Goal: Information Seeking & Learning: Learn about a topic

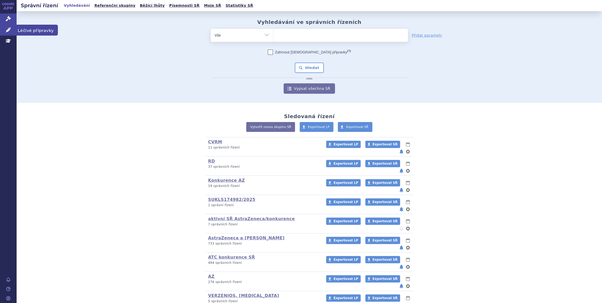
click at [2, 28] on link "Léčivé přípravky" at bounding box center [8, 30] width 17 height 11
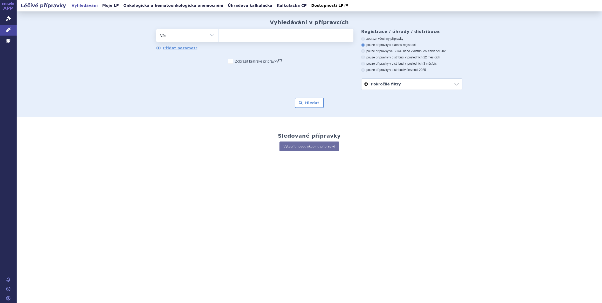
click at [286, 38] on ul at bounding box center [286, 34] width 135 height 11
click at [219, 38] on select at bounding box center [219, 35] width 0 height 13
type input "ult"
type input "ulto"
type input "ultomir"
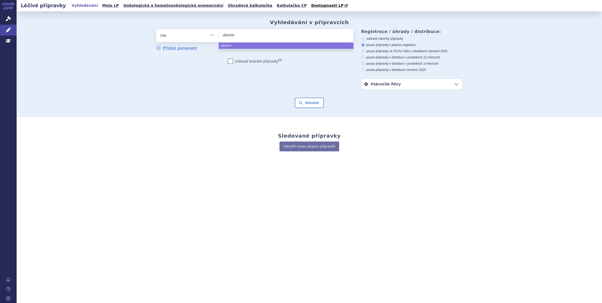
type input "ultomiris"
select select "ultomiris"
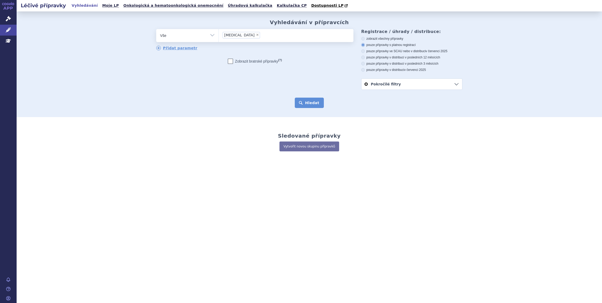
click at [312, 100] on button "Hledat" at bounding box center [309, 103] width 29 height 10
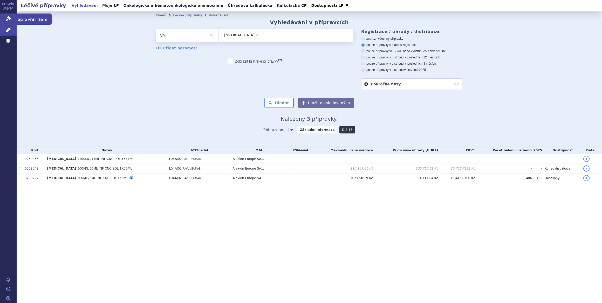
click at [9, 20] on icon at bounding box center [8, 18] width 5 height 5
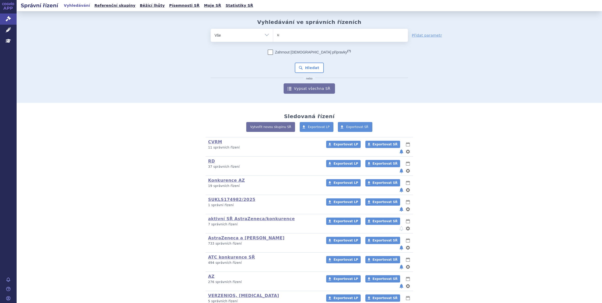
type input "ul"
type input "ulto"
type input "ultomi"
type input "ultomiri"
type input "ultomiris"
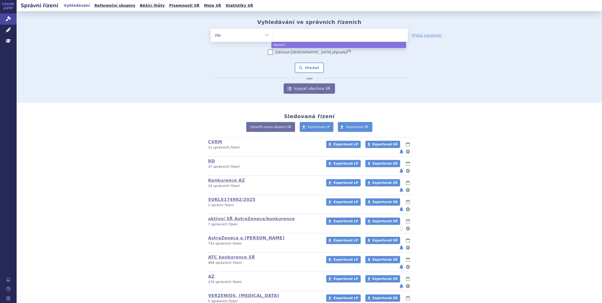
select select "ultomiris"
click at [317, 66] on button "Hledat" at bounding box center [309, 68] width 29 height 10
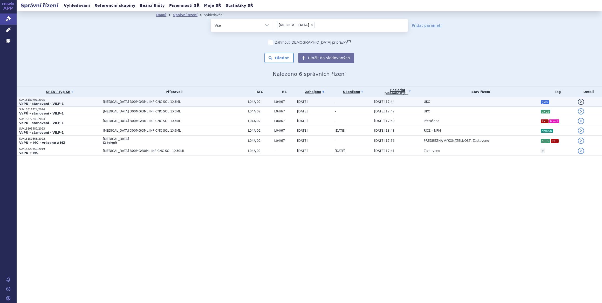
click at [215, 101] on span "[MEDICAL_DATA] 300MG/3ML INF CNC SOL 1X3ML" at bounding box center [168, 102] width 130 height 4
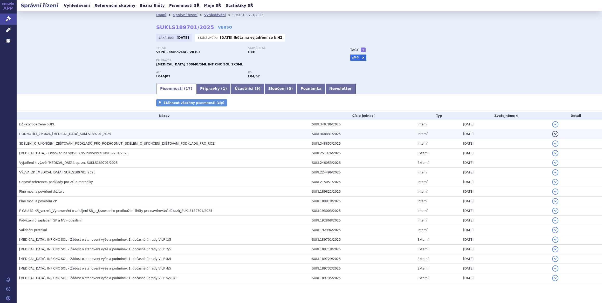
click at [211, 132] on h3 "HODNOTÍCÍ_ZPRÁVA_ULTOMIRIS_SUKLS189701_2025" at bounding box center [164, 133] width 290 height 5
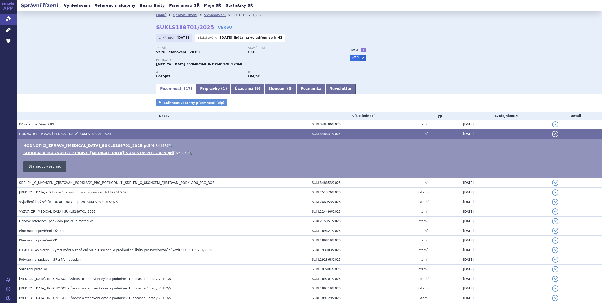
click at [37, 168] on link "Stáhnout všechno" at bounding box center [44, 167] width 43 height 12
click at [8, 19] on icon at bounding box center [8, 18] width 5 height 5
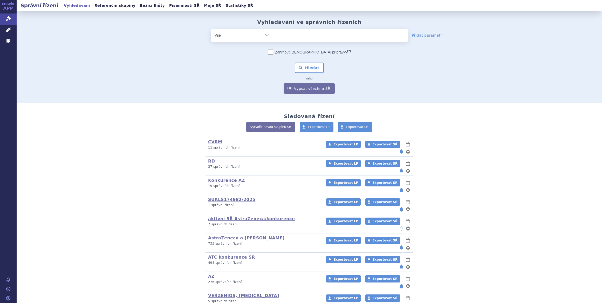
click at [289, 37] on ul at bounding box center [340, 34] width 135 height 11
click at [273, 37] on select at bounding box center [273, 35] width 0 height 13
click at [262, 35] on select "Vše Spisová značka Typ SŘ Přípravek/SUKL kód Účastník/Držitel" at bounding box center [242, 35] width 62 height 12
select select "filter-procedure-type"
click at [211, 29] on select "Vše Spisová značka Typ SŘ Přípravek/SUKL kód Účastník/Držitel" at bounding box center [242, 35] width 62 height 12
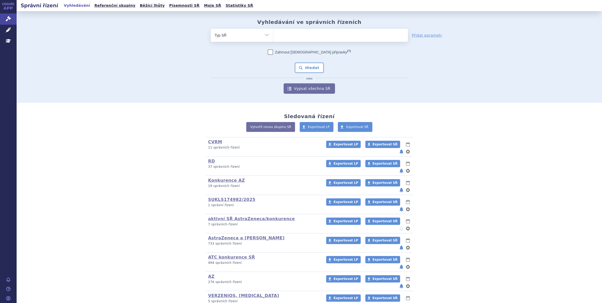
click at [286, 35] on ul at bounding box center [340, 34] width 135 height 11
click at [273, 35] on select at bounding box center [273, 35] width 0 height 13
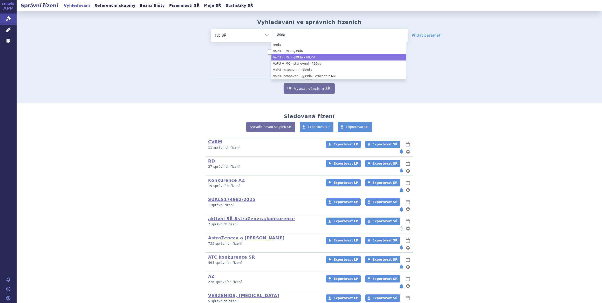
type input "39da"
select select "158677aa-0011-463c-b22f-36e42bcf5b21"
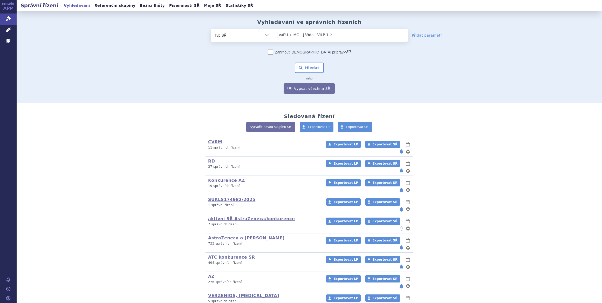
click at [315, 62] on div "Zahrnout bratrské přípravky (?) * Pozor, hledání dle vyhledávacího parametru In…" at bounding box center [309, 72] width 197 height 44
click at [315, 65] on button "Hledat" at bounding box center [309, 68] width 29 height 10
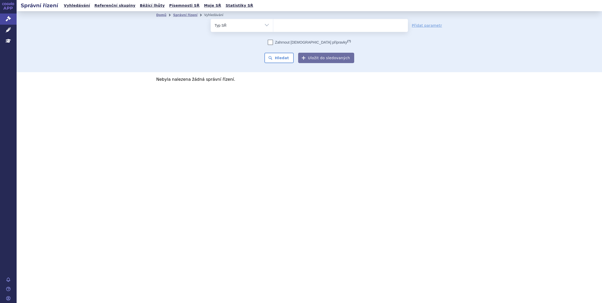
click at [324, 28] on ul at bounding box center [340, 24] width 135 height 11
click at [273, 28] on select at bounding box center [273, 25] width 0 height 13
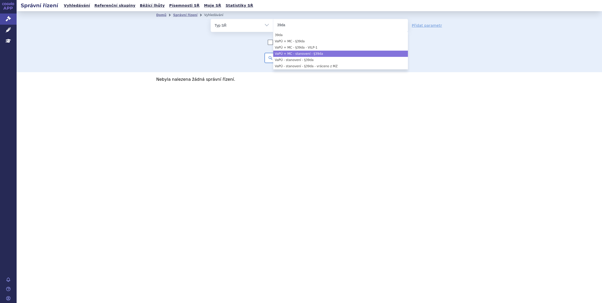
type input "39da"
select select "19f08c89-e90b-404f-a009-bd24f70dc264"
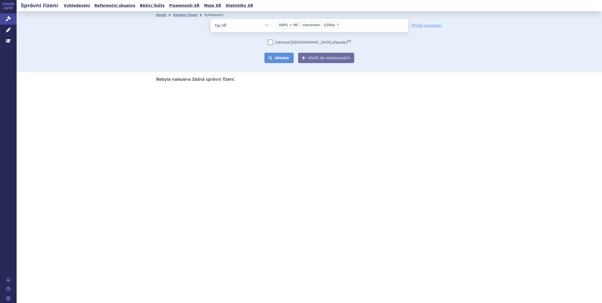
click at [293, 55] on button "Hledat" at bounding box center [279, 58] width 29 height 10
click at [331, 24] on ul at bounding box center [340, 24] width 135 height 11
click at [273, 24] on select at bounding box center [273, 25] width 0 height 13
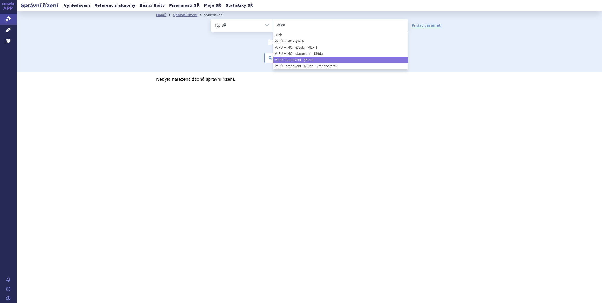
type input "39da"
select select "53710342-edac-4bca-b9e1-3dcc85f25ea0"
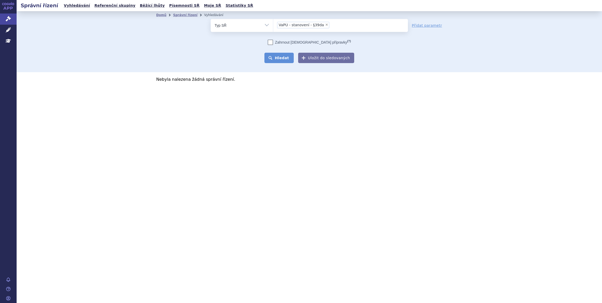
click at [294, 58] on button "Hledat" at bounding box center [279, 58] width 29 height 10
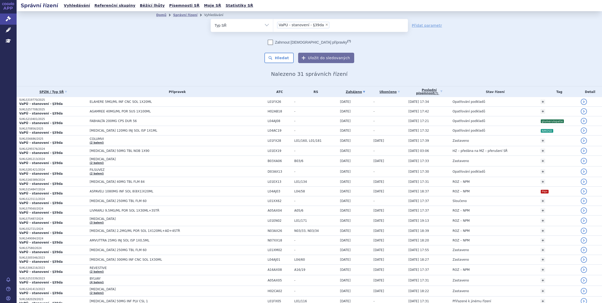
click at [325, 25] on span "×" at bounding box center [326, 24] width 3 height 3
click at [273, 25] on select "VaPÚ - stanovení - §39da" at bounding box center [273, 25] width 0 height 13
select select
click at [319, 26] on ul at bounding box center [340, 24] width 135 height 11
click at [273, 26] on select at bounding box center [273, 25] width 0 height 13
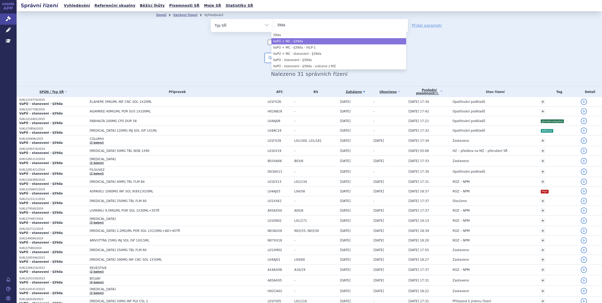
type input "39da"
select select "87f89a0c-10ff-46b1-8f5f-dfb2c51d5c3d"
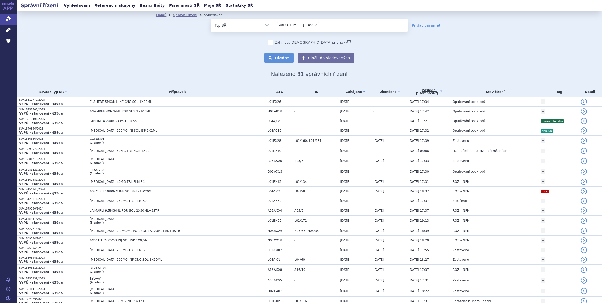
click at [289, 54] on button "Hledat" at bounding box center [279, 58] width 29 height 10
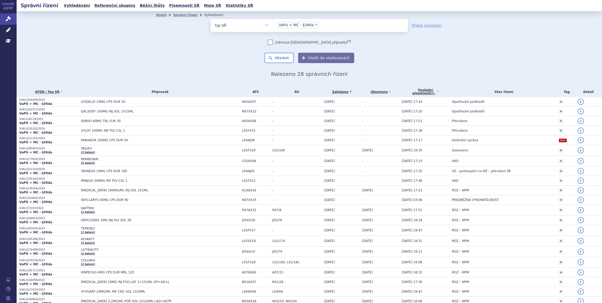
click at [321, 26] on input "VaPÚ + MC - §39da × VaPÚ + MC - §39da" at bounding box center [322, 25] width 3 height 6
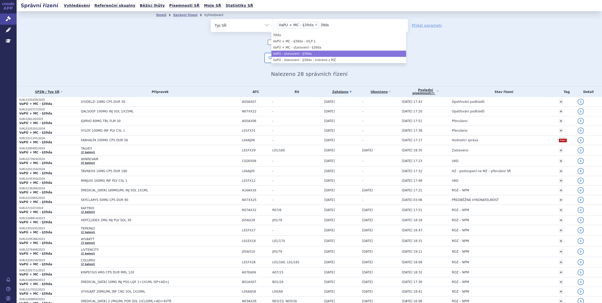
type input "39da"
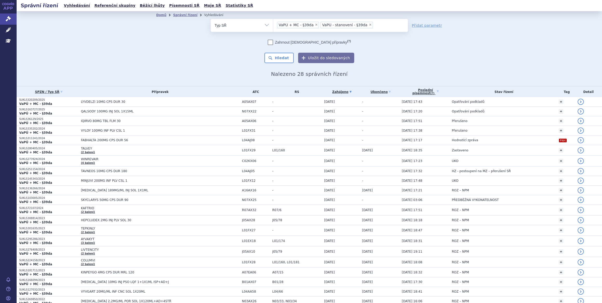
click at [369, 25] on span "×" at bounding box center [370, 24] width 3 height 3
click at [273, 25] on select "VaPÚ + MC - §39da VaPÚ - stanovení - §39da" at bounding box center [273, 25] width 0 height 13
click at [315, 26] on span "×" at bounding box center [316, 24] width 3 height 3
click at [273, 26] on select "VaPÚ + MC - §39da" at bounding box center [273, 25] width 0 height 13
select select
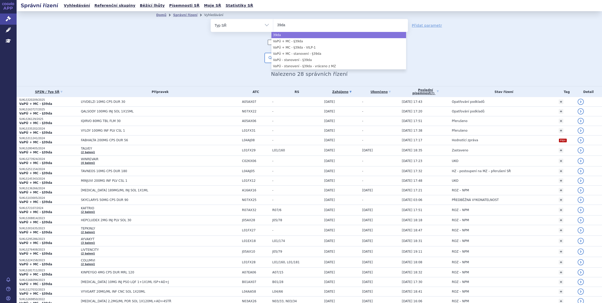
type input "39da"
select select "39da"
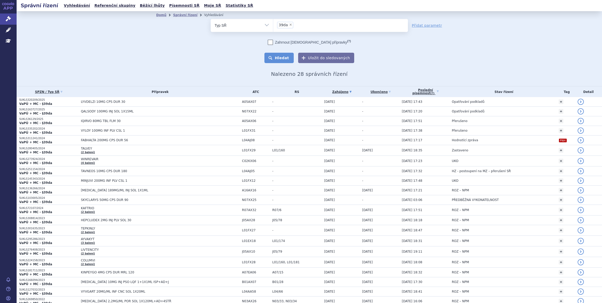
click at [278, 57] on button "Hledat" at bounding box center [279, 58] width 29 height 10
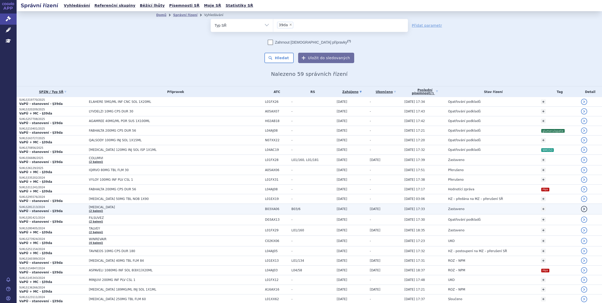
scroll to position [402, 0]
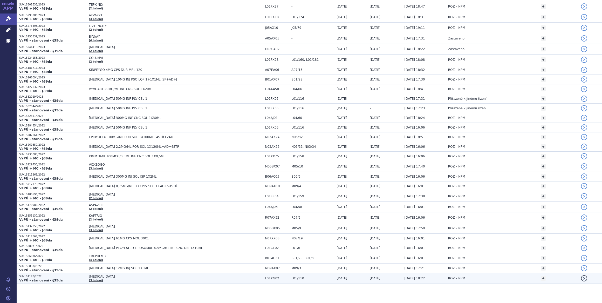
click at [376, 276] on td "[DATE]" at bounding box center [384, 278] width 35 height 11
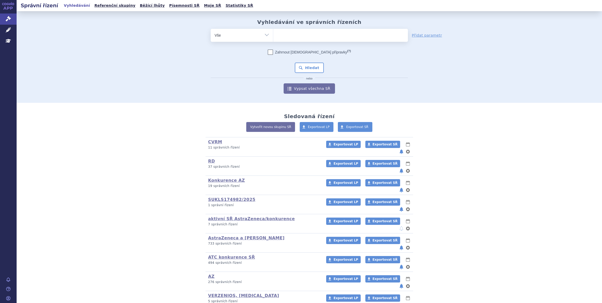
click at [284, 34] on ul at bounding box center [340, 34] width 135 height 11
click at [273, 34] on select at bounding box center [273, 35] width 0 height 13
type input "ky"
type input "kypro"
type input "kyproli"
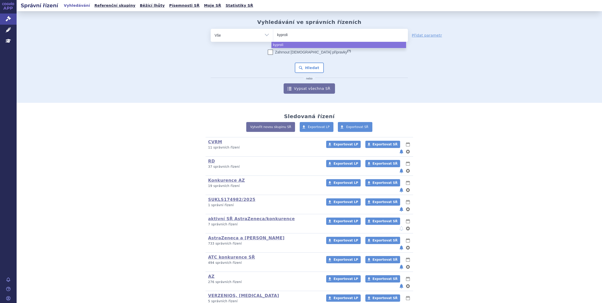
type input "kyprolis"
select select "kyprolis"
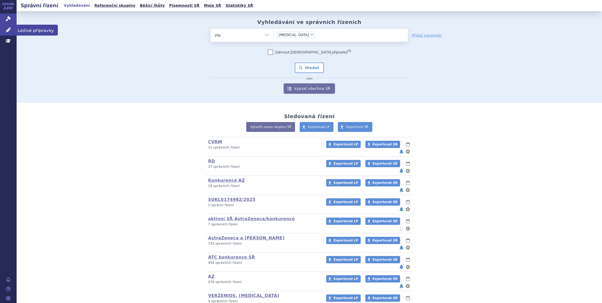
click at [11, 29] on icon at bounding box center [8, 29] width 5 height 5
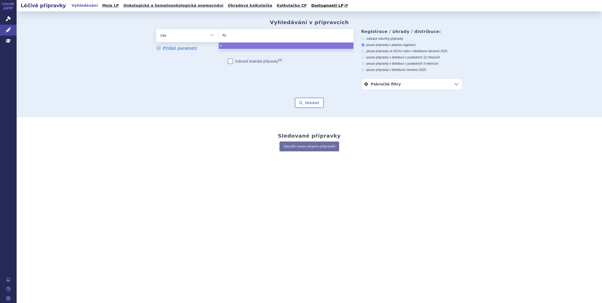
type input "kyp"
type input "kypro"
type input "[MEDICAL_DATA]"
select select "[MEDICAL_DATA]"
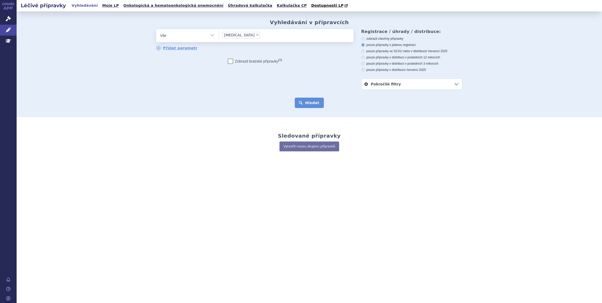
click at [304, 100] on button "Hledat" at bounding box center [309, 103] width 29 height 10
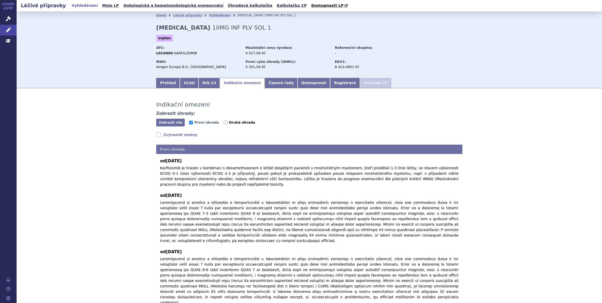
click at [229, 123] on span "Druhá úhrada" at bounding box center [242, 122] width 26 height 4
click at [225, 123] on input "Druhá úhrada" at bounding box center [226, 123] width 4 height 4
checkbox input "true"
click at [177, 125] on button "Zobrazit vše Skrýt vše" at bounding box center [170, 123] width 29 height 8
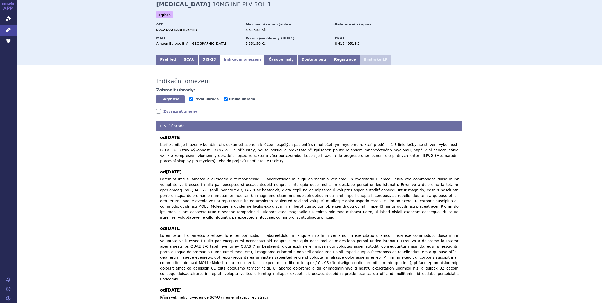
scroll to position [5, 0]
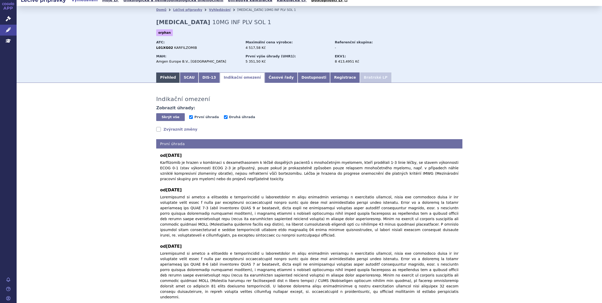
click at [169, 76] on link "Přehled" at bounding box center [168, 77] width 24 height 10
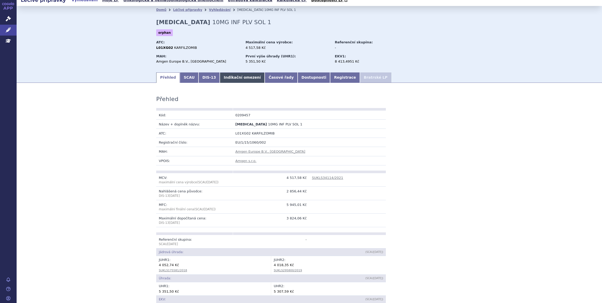
click at [223, 78] on link "Indikační omezení" at bounding box center [242, 77] width 45 height 10
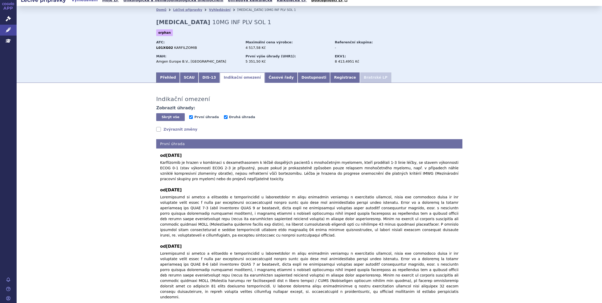
click at [166, 66] on div "MAH: Amgen Europe B.V., Breda" at bounding box center [200, 60] width 88 height 14
click at [167, 75] on link "Přehled" at bounding box center [168, 77] width 24 height 10
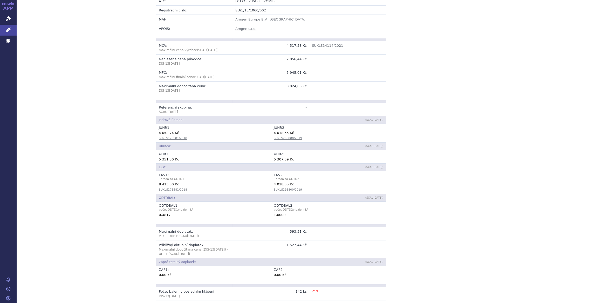
scroll to position [364, 0]
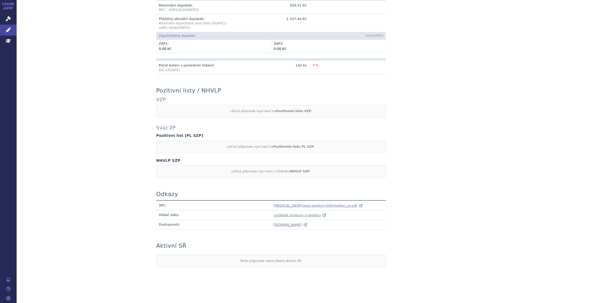
click at [312, 204] on span "kyprolis-epar-product-information_cs.pdf" at bounding box center [316, 206] width 84 height 4
click at [11, 33] on link "Léčivé přípravky" at bounding box center [8, 30] width 17 height 11
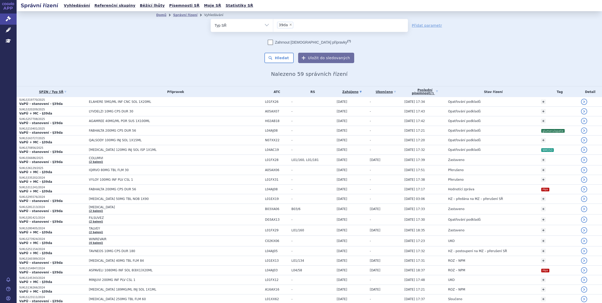
scroll to position [402, 0]
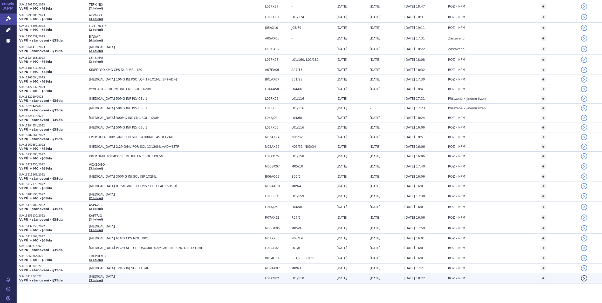
click at [141, 275] on span "KYPROLIS" at bounding box center [154, 277] width 130 height 4
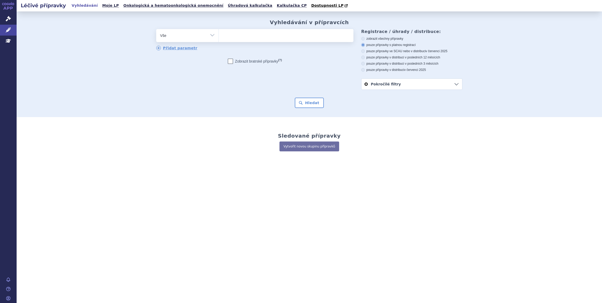
click at [278, 37] on ul at bounding box center [286, 34] width 135 height 11
click at [219, 37] on select at bounding box center [219, 35] width 0 height 13
type input "kos"
type input "kosel"
type input "koselug"
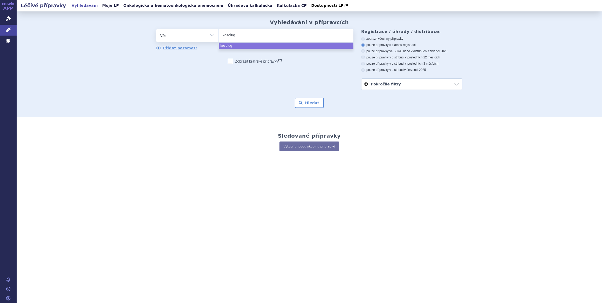
type input "koselugp"
type input "koselug"
type input "koselugo"
select select "koselugo"
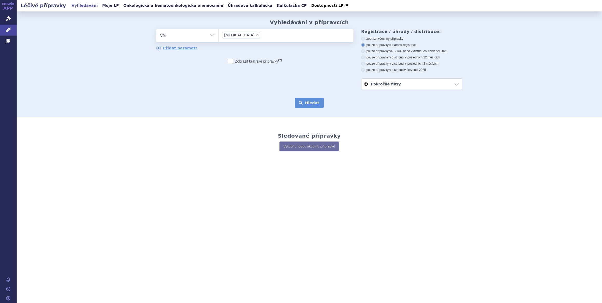
click at [311, 105] on button "Hledat" at bounding box center [309, 103] width 29 height 10
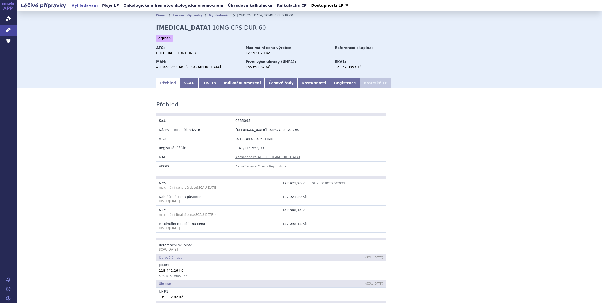
scroll to position [364, 0]
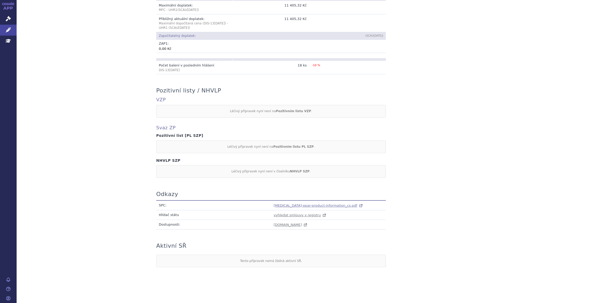
click at [303, 205] on span "koselugo-epar-product-information_cs.pdf" at bounding box center [316, 206] width 84 height 4
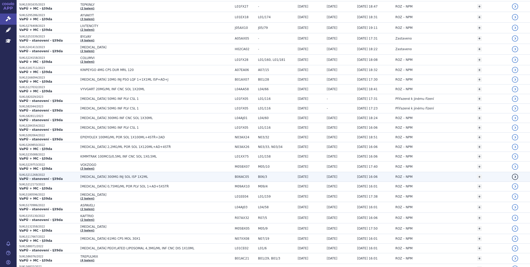
scroll to position [436, 0]
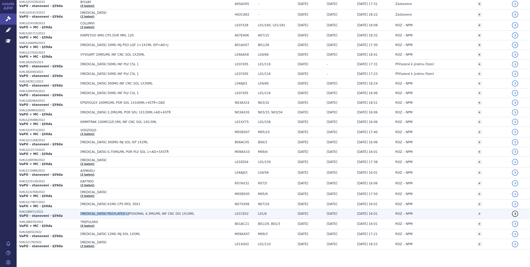
drag, startPoint x: 78, startPoint y: 211, endPoint x: 125, endPoint y: 212, distance: 46.7
click at [125, 212] on span "ONIVYDE PEGYLATED LIPOSOMAL 4,3MG/ML INF CNC DIS 1X10ML" at bounding box center [145, 214] width 130 height 4
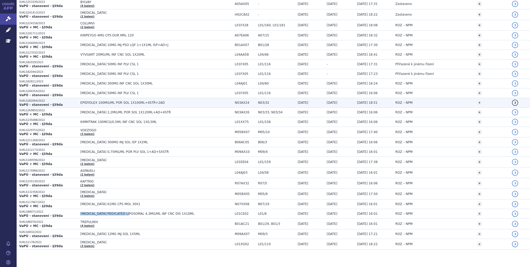
copy span "ONIVYDE PEGYLATED LIPOSOMAL"
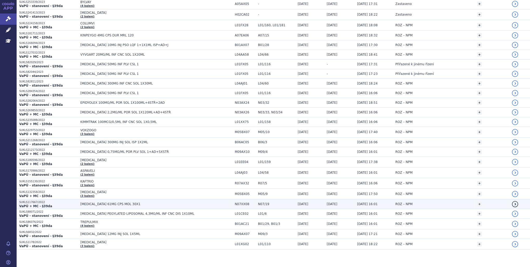
click at [83, 202] on span "VYNDAQEL 61MG CPS MOL 30X1" at bounding box center [145, 204] width 130 height 4
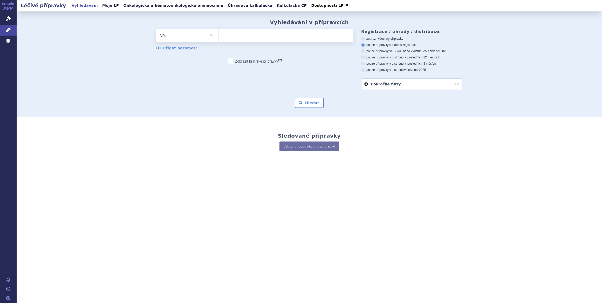
click at [249, 37] on ul at bounding box center [286, 34] width 135 height 11
click at [219, 37] on select at bounding box center [219, 35] width 0 height 13
type input "sp"
type input "spi"
type input "spin"
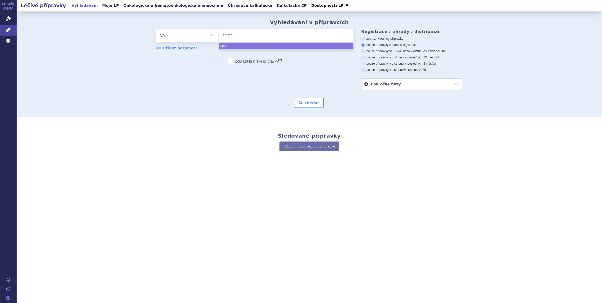
type input "spinraz"
type input "spinraza"
select select "spinraza"
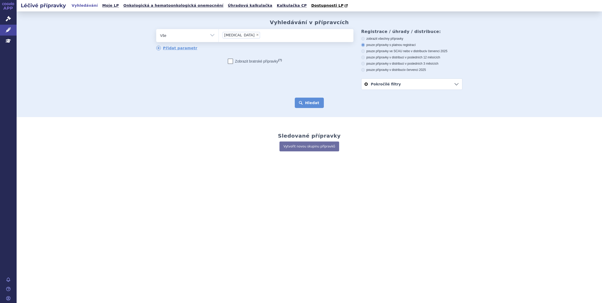
click at [312, 103] on button "Hledat" at bounding box center [309, 103] width 29 height 10
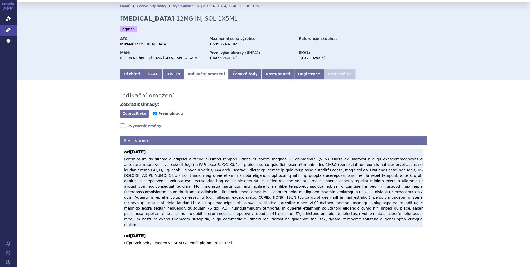
scroll to position [14, 0]
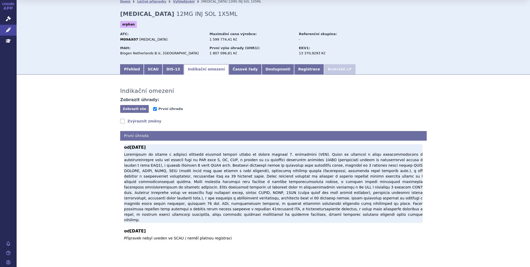
click at [292, 200] on p at bounding box center [273, 187] width 299 height 71
click at [235, 167] on p at bounding box center [273, 187] width 299 height 71
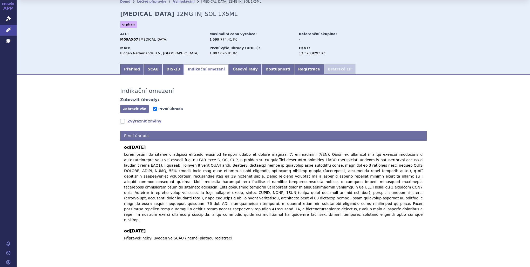
click at [123, 142] on div "od 01.11.2022 od 01.04.2008 Přípravek nebyl uveden ve SCAU / neměl platnou regi…" at bounding box center [273, 190] width 306 height 100
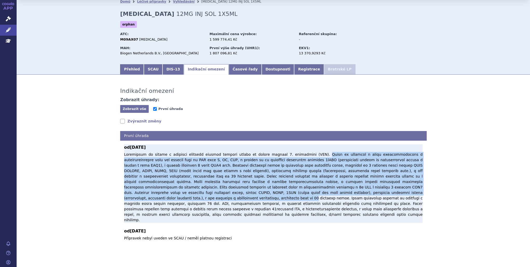
drag, startPoint x: 292, startPoint y: 155, endPoint x: 279, endPoint y: 192, distance: 39.8
click at [279, 192] on p at bounding box center [273, 187] width 299 height 71
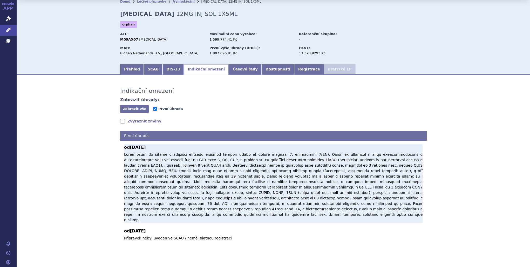
drag, startPoint x: 279, startPoint y: 192, endPoint x: 267, endPoint y: 209, distance: 20.9
click at [267, 209] on p at bounding box center [273, 187] width 299 height 71
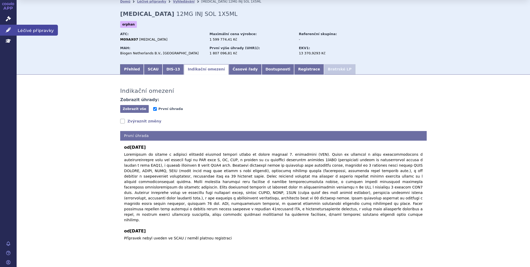
click at [9, 27] on icon at bounding box center [8, 29] width 5 height 5
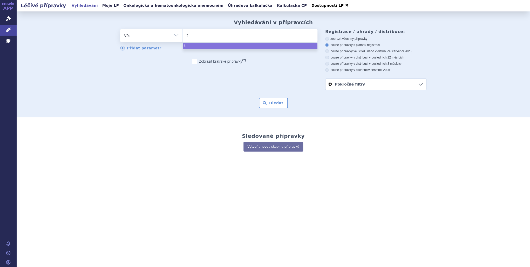
type input "tr"
type input "tre"
type input "trep"
type input "trepu"
type input "trepul"
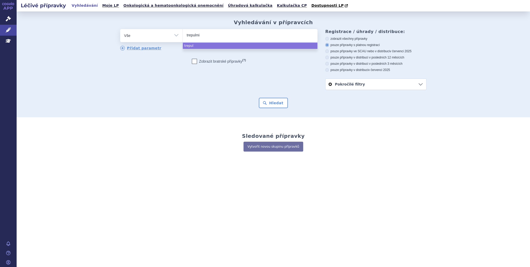
type input "trepulmix"
select select "trepulmix"
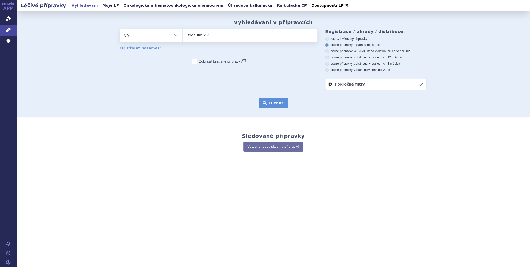
click at [275, 107] on button "Hledat" at bounding box center [273, 103] width 29 height 10
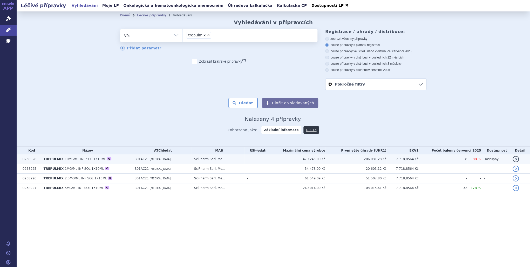
click at [245, 161] on td "SciPharm Sarl, Me..." at bounding box center [218, 159] width 53 height 10
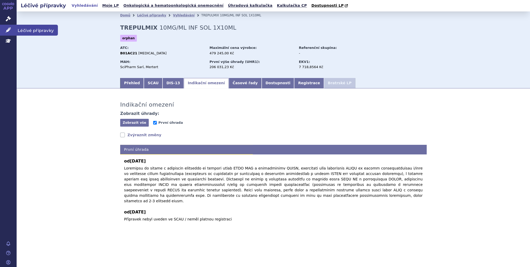
click at [8, 28] on icon at bounding box center [8, 29] width 5 height 5
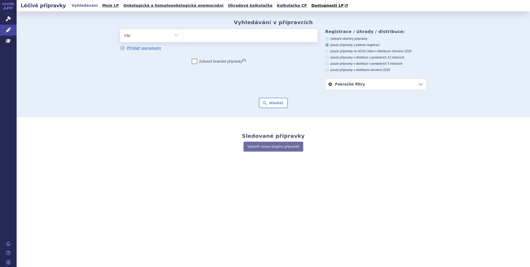
type input "[MEDICAL_DATA] PEGYLATED LIPOSOMAL"
select select "[MEDICAL_DATA] PEGYLATED LIPOSOMAL"
click at [261, 103] on button "Hledat" at bounding box center [273, 103] width 29 height 10
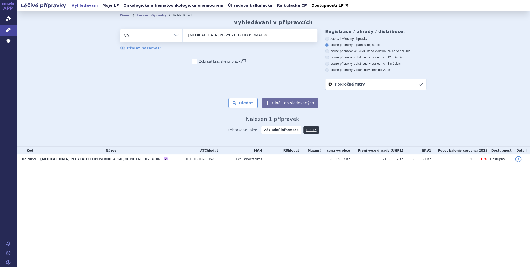
click at [216, 159] on td "L01CE02 IRINOTEKAN" at bounding box center [208, 159] width 52 height 10
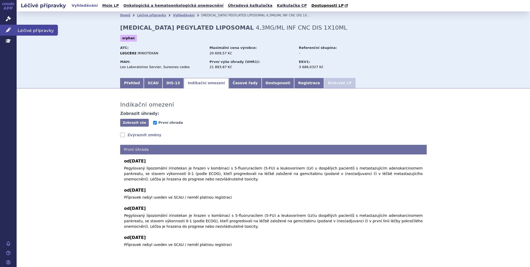
click at [9, 28] on icon at bounding box center [8, 29] width 5 height 5
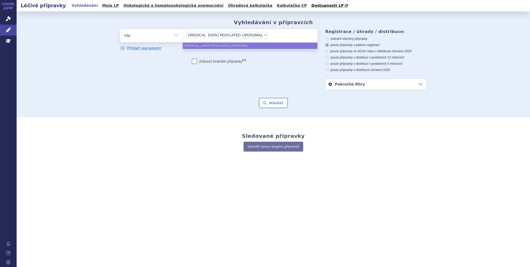
click at [244, 35] on li "× ONIVYDE PEGYLATED LIPOSOMAL" at bounding box center [228, 35] width 82 height 6
click at [183, 35] on select "ONIVYDE PEGYLATED LIPOSOMAL" at bounding box center [182, 35] width 0 height 13
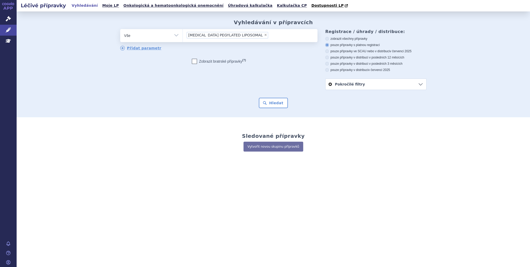
click at [264, 35] on span "×" at bounding box center [265, 34] width 3 height 3
click at [183, 35] on select "ONIVYDE PEGYLATED LIPOSOMAL" at bounding box center [182, 35] width 0 height 13
select select
type input "ONIVYDE PEGYLATED LIPOSOMAL"
select select "ONIVYDE PEGYLATED LIPOSOMAL"
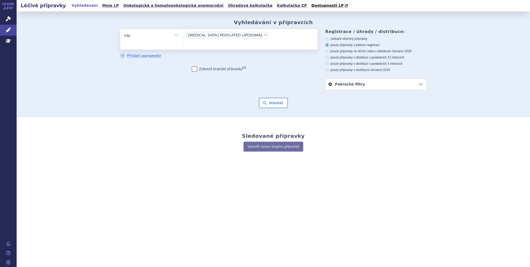
click at [244, 34] on li "× ONIVYDE PEGYLATED LIPOSOMAL" at bounding box center [228, 35] width 82 height 6
click at [183, 34] on select "ONIVYDE PEGYLATED LIPOSOMAL" at bounding box center [182, 35] width 0 height 13
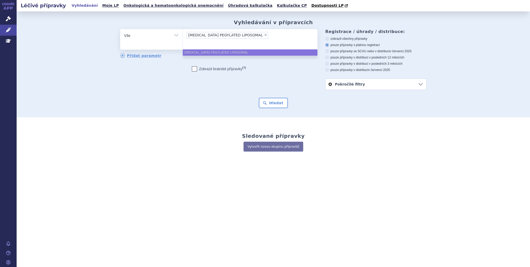
click at [264, 35] on span "×" at bounding box center [265, 34] width 3 height 3
click at [183, 35] on select "ONIVYDE PEGYLATED LIPOSOMAL" at bounding box center [182, 35] width 0 height 13
select select
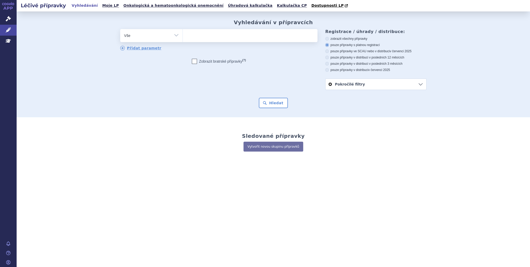
click at [176, 36] on select "Vše Přípravek/SUKL kód MAH VPOIS ATC/Aktivní látka Léková forma Síla" at bounding box center [151, 35] width 62 height 12
click at [203, 41] on span at bounding box center [250, 35] width 135 height 13
click at [183, 41] on select "ONIVYDE PEGYLATED LIPOSOMAL" at bounding box center [182, 35] width 0 height 13
type input "ONIVYDE PEGYLATED LIPOSOMAL"
select select "ONIVYDE PEGYLATED LIPOSOMAL"
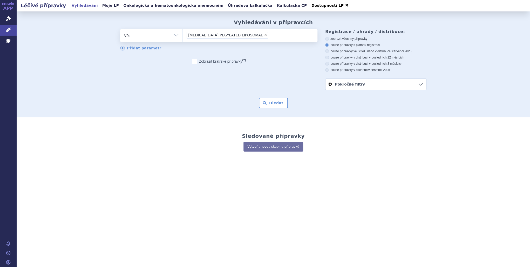
click at [264, 35] on span "×" at bounding box center [265, 34] width 3 height 3
click at [183, 35] on select "ONIVYDE PEGYLATED LIPOSOMAL" at bounding box center [182, 35] width 0 height 13
select select
type input "v"
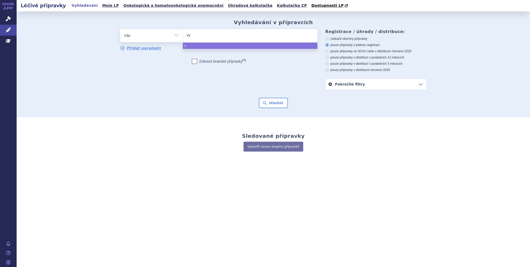
type input "vyn"
type input "vynd"
type input "vyndaq"
type input "vyndaqel"
select select "vyndaqel"
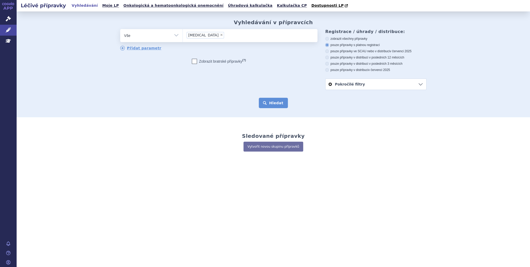
click at [274, 108] on button "Hledat" at bounding box center [273, 103] width 29 height 10
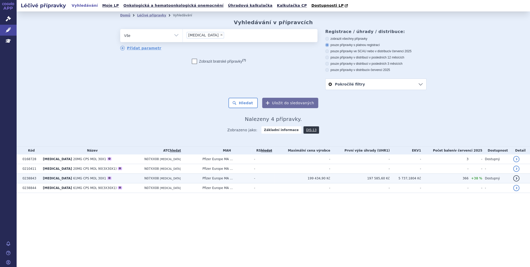
click at [306, 178] on td "199 434,90 Kč" at bounding box center [302, 178] width 56 height 10
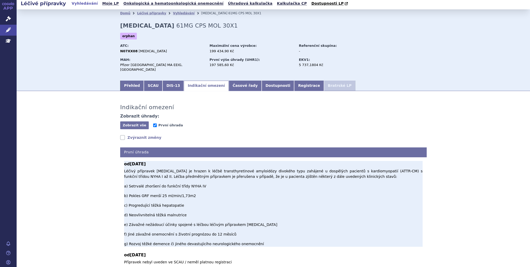
scroll to position [3, 0]
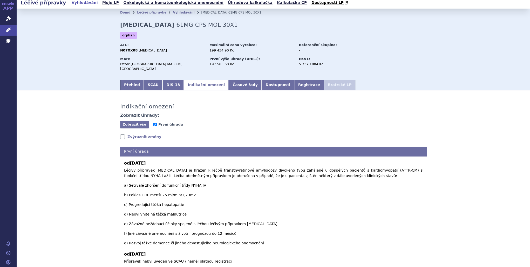
click at [0, 28] on html "APP Správní řízení Léčivé přípravky Education Notifikace Nápověda Kateřina Chad…" at bounding box center [265, 133] width 530 height 267
click at [6, 33] on link "Léčivé přípravky" at bounding box center [8, 30] width 17 height 11
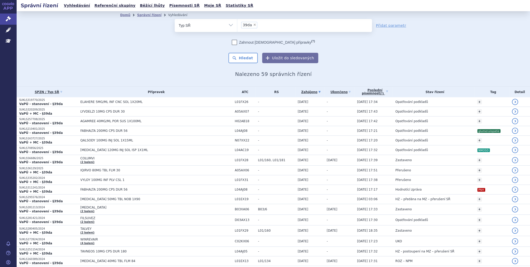
scroll to position [436, 0]
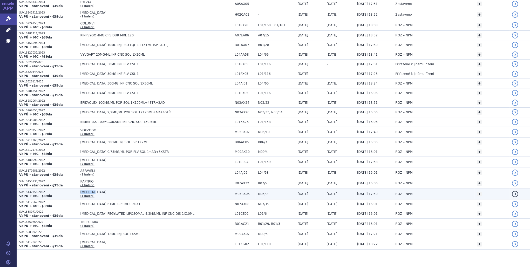
drag, startPoint x: 92, startPoint y: 189, endPoint x: 79, endPoint y: 189, distance: 13.0
click at [80, 190] on span "[MEDICAL_DATA]" at bounding box center [145, 192] width 130 height 4
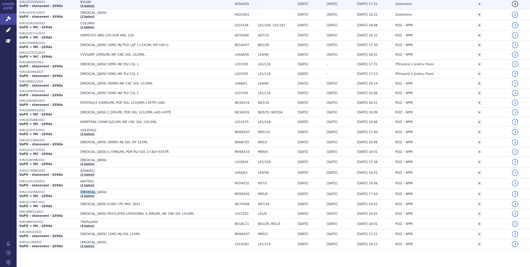
copy span "CRYSVITA"
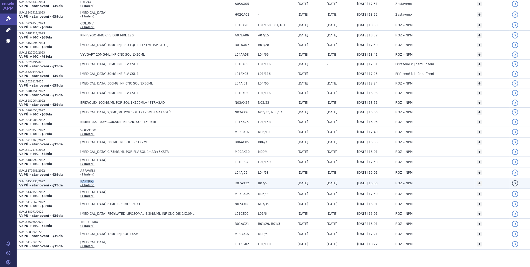
drag, startPoint x: 90, startPoint y: 178, endPoint x: 78, endPoint y: 179, distance: 12.7
click at [78, 179] on td "KAFTRIO (2 balení)" at bounding box center [155, 183] width 154 height 11
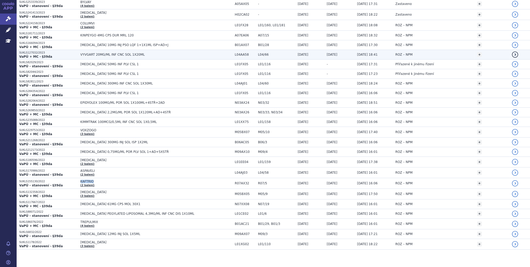
copy span "KAFTRIO"
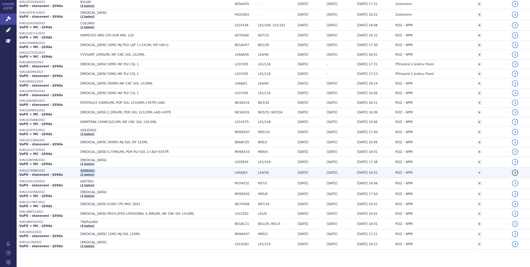
drag, startPoint x: 95, startPoint y: 168, endPoint x: 79, endPoint y: 169, distance: 16.4
click at [80, 169] on span "ASPAVELI" at bounding box center [145, 171] width 130 height 4
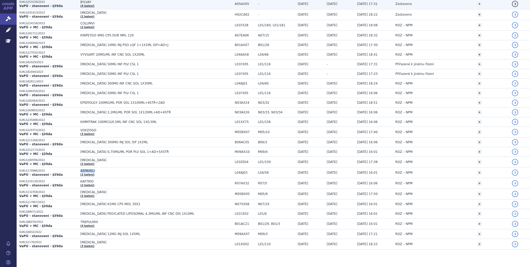
copy span "ASPAVELI"
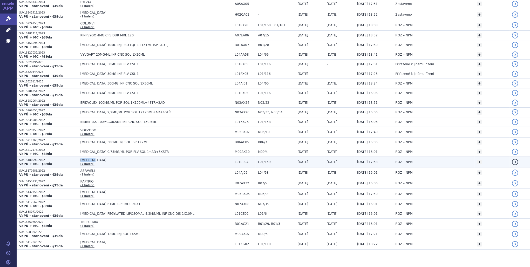
drag, startPoint x: 97, startPoint y: 157, endPoint x: 79, endPoint y: 157, distance: 17.9
click at [80, 158] on span "KOSELUGO" at bounding box center [145, 160] width 130 height 4
copy span "KOSELUGO"
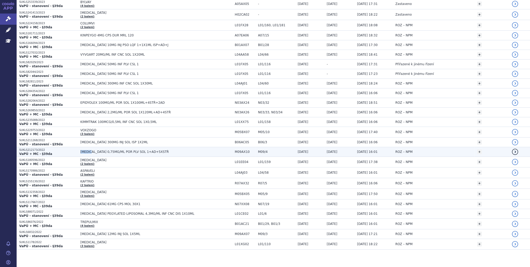
drag, startPoint x: 78, startPoint y: 149, endPoint x: 89, endPoint y: 148, distance: 10.9
click at [89, 150] on span "EVRYSDI 0,75MG/ML POR PLV SOL 1+AD+5XSTŘ" at bounding box center [145, 152] width 130 height 4
drag, startPoint x: 89, startPoint y: 148, endPoint x: 77, endPoint y: 149, distance: 12.5
click at [78, 149] on td "EVRYSDI 0,75MG/ML POR PLV SOL 1+AD+5XSTŘ" at bounding box center [155, 152] width 154 height 10
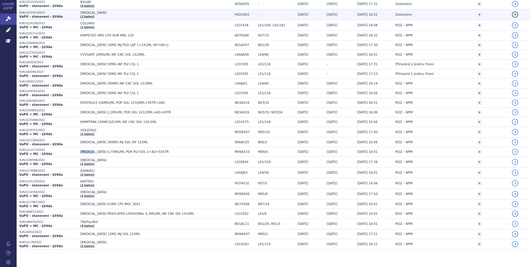
copy span "[MEDICAL_DATA]"
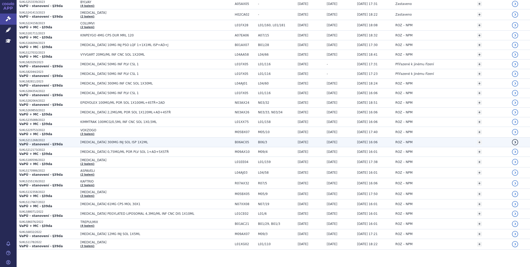
click at [89, 140] on span "[MEDICAL_DATA] 300MG INJ SOL ISP 1X2ML" at bounding box center [145, 142] width 130 height 4
click at [89, 140] on span "TAKHZYRO 300MG INJ SOL ISP 1X2ML" at bounding box center [145, 142] width 130 height 4
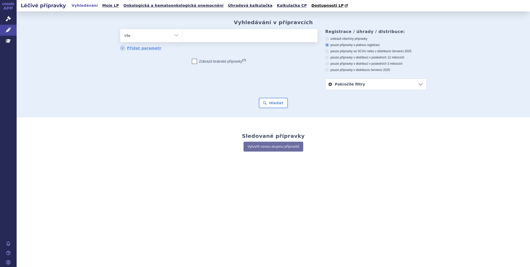
click at [211, 37] on ul at bounding box center [250, 34] width 135 height 11
click at [183, 37] on select at bounding box center [182, 35] width 0 height 13
paste input "[MEDICAL_DATA]"
type input "[MEDICAL_DATA]"
select select "[MEDICAL_DATA]"
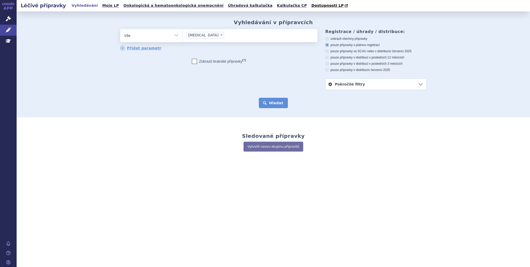
click at [269, 102] on button "Hledat" at bounding box center [273, 103] width 29 height 10
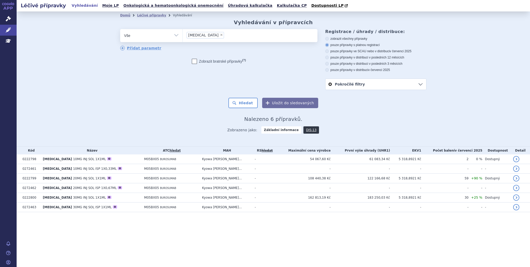
click at [300, 157] on td "54 067,60 Kč" at bounding box center [303, 159] width 56 height 10
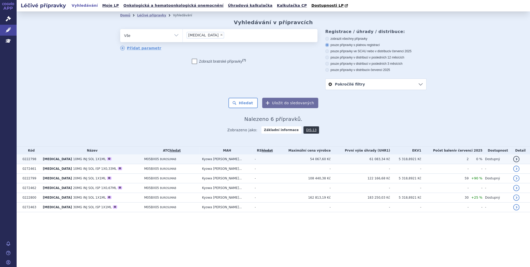
click at [299, 159] on td "54 067,60 Kč" at bounding box center [303, 159] width 56 height 10
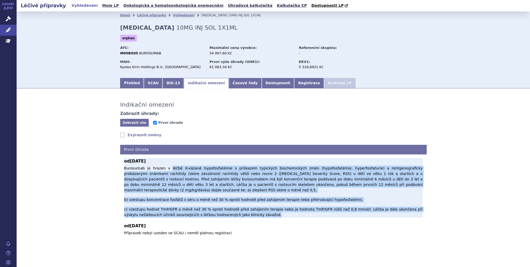
drag, startPoint x: 161, startPoint y: 169, endPoint x: 239, endPoint y: 202, distance: 84.1
click at [239, 202] on p "Burosumab je hrazen v léčbě X-vázané hypofosfatémie s průkazem typických bioche…" at bounding box center [273, 191] width 299 height 52
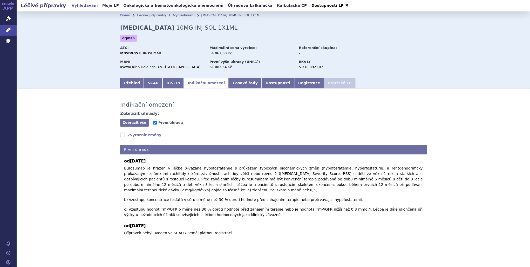
drag, startPoint x: 239, startPoint y: 202, endPoint x: 234, endPoint y: 208, distance: 7.4
click at [234, 208] on div "od 01.10.2023 Burosumab je hrazen v léčbě X-vázané hypofosfatémie s průkazem ty…" at bounding box center [273, 195] width 306 height 82
click at [9, 29] on icon at bounding box center [8, 29] width 5 height 5
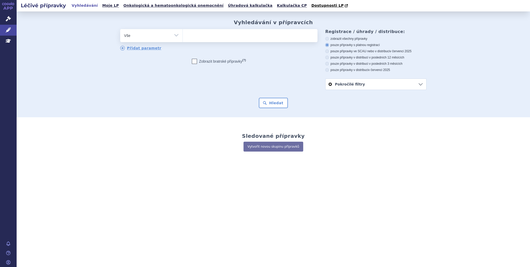
type input "KAFTRIO"
select select "KAFTRIO"
click at [270, 100] on button "Hledat" at bounding box center [273, 103] width 29 height 10
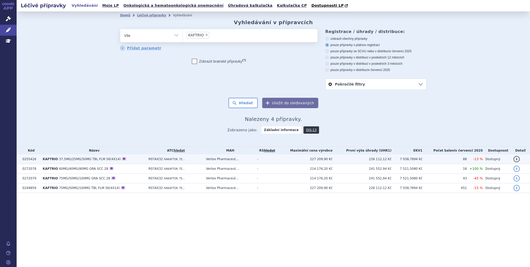
click at [189, 159] on td "R07AX32 IVAKAFTOR, TE..." at bounding box center [175, 159] width 58 height 10
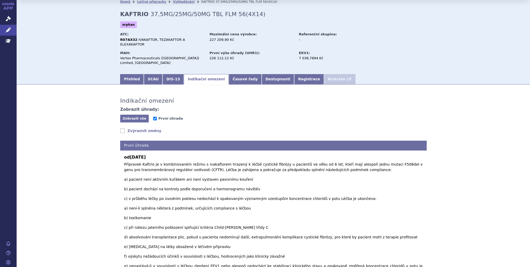
scroll to position [25, 0]
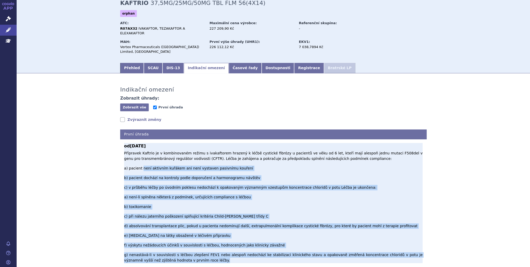
drag, startPoint x: 140, startPoint y: 155, endPoint x: 193, endPoint y: 212, distance: 77.7
click at [193, 212] on p "Přípravek Kaftrio je v kombinovaném režimu s ivakaftorem hrazený k léčbě cystic…" at bounding box center [273, 206] width 299 height 112
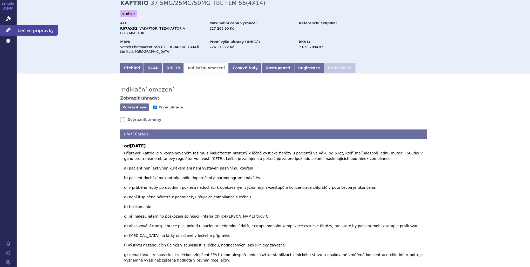
click at [12, 31] on link "Léčivé přípravky" at bounding box center [8, 30] width 17 height 11
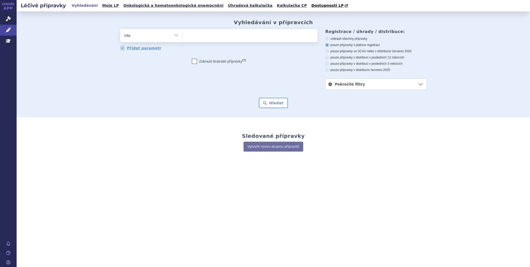
type input "ASPAVELI"
select select "ASPAVELI"
click at [273, 102] on button "Hledat" at bounding box center [273, 103] width 29 height 10
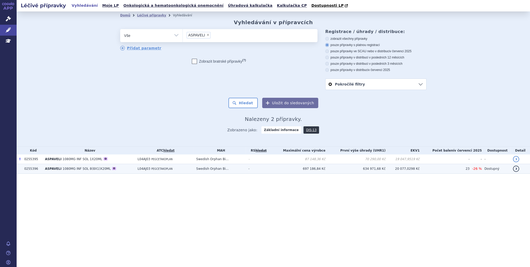
click at [188, 170] on td "L04AJ03 PEGCETAKOPLAN" at bounding box center [164, 169] width 59 height 10
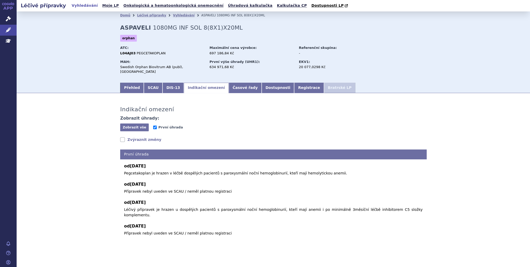
click at [134, 137] on link "Zvýraznit změny" at bounding box center [140, 139] width 41 height 5
click at [9, 30] on icon at bounding box center [8, 29] width 5 height 5
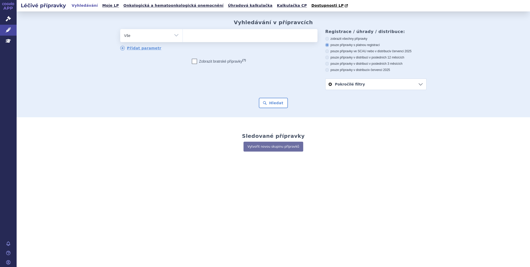
click at [206, 37] on ul at bounding box center [250, 34] width 135 height 11
click at [183, 37] on select at bounding box center [182, 35] width 0 height 13
paste input "[MEDICAL_DATA]"
type input "[MEDICAL_DATA]"
select select "KOSELUGO"
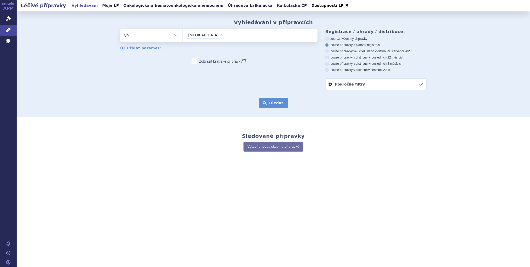
click at [275, 99] on button "Hledat" at bounding box center [273, 103] width 29 height 10
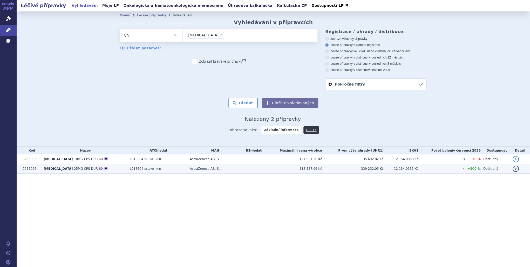
click at [157, 169] on td "L01EE04 SELUMETINIB" at bounding box center [157, 169] width 60 height 10
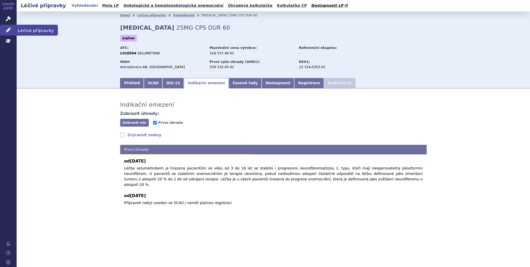
click at [4, 27] on link "Léčivé přípravky" at bounding box center [8, 30] width 17 height 11
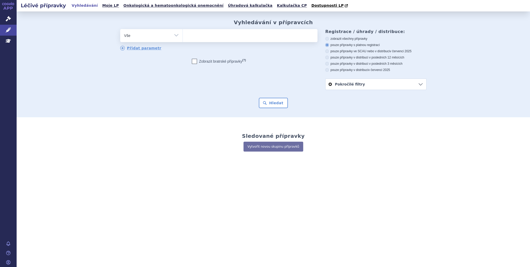
click at [205, 36] on ul at bounding box center [250, 34] width 135 height 11
click at [183, 36] on select at bounding box center [182, 35] width 0 height 13
paste input "[MEDICAL_DATA]"
type input "[MEDICAL_DATA]"
select select "[MEDICAL_DATA]"
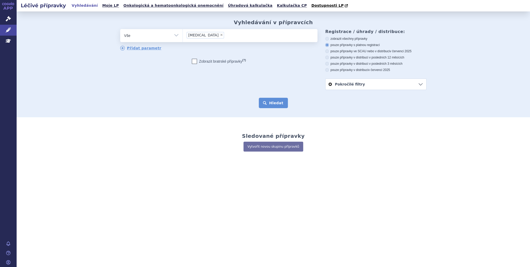
click at [265, 104] on button "Hledat" at bounding box center [273, 103] width 29 height 10
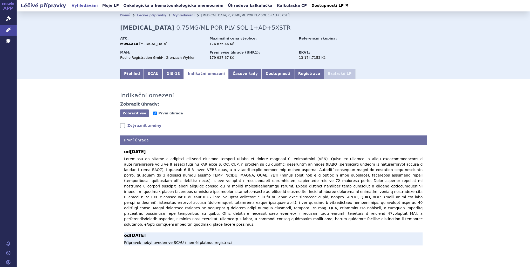
drag, startPoint x: 193, startPoint y: 164, endPoint x: 264, endPoint y: 222, distance: 91.7
click at [264, 222] on div "od 01.08.2023 od 01.04.2008 Přípravek nebyl uveden ve SCAU / neměl platnou regi…" at bounding box center [273, 195] width 306 height 100
click at [264, 232] on b "od 01.04.2008" at bounding box center [273, 235] width 299 height 6
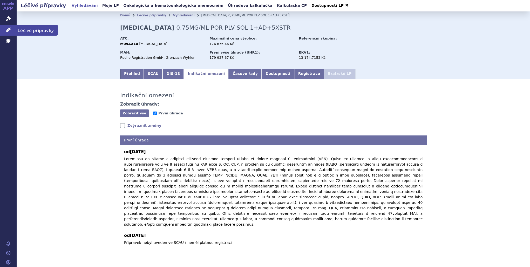
click at [8, 30] on icon at bounding box center [8, 29] width 5 height 5
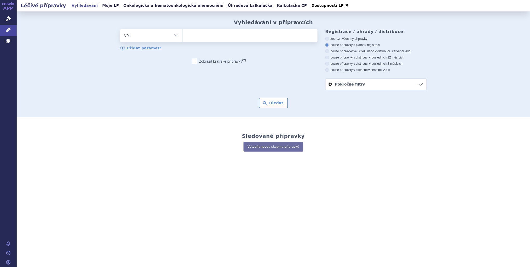
type input "[MEDICAL_DATA]"
select select "[MEDICAL_DATA]"
click at [275, 103] on button "Hledat" at bounding box center [273, 103] width 29 height 10
click at [268, 106] on button "Hledat" at bounding box center [273, 103] width 29 height 10
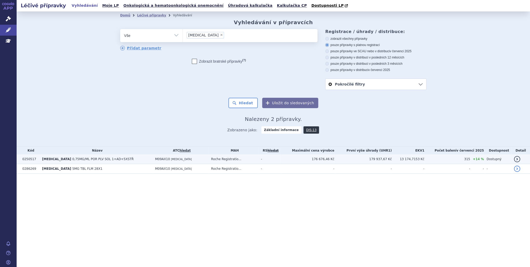
click at [278, 159] on td "-" at bounding box center [269, 159] width 22 height 10
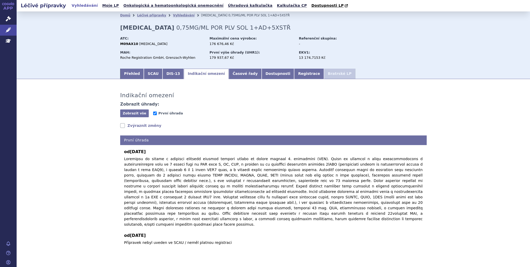
scroll to position [4, 0]
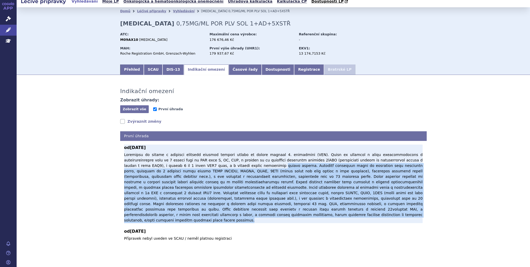
drag, startPoint x: 340, startPoint y: 210, endPoint x: 169, endPoint y: 164, distance: 177.2
click at [169, 164] on p at bounding box center [273, 187] width 299 height 71
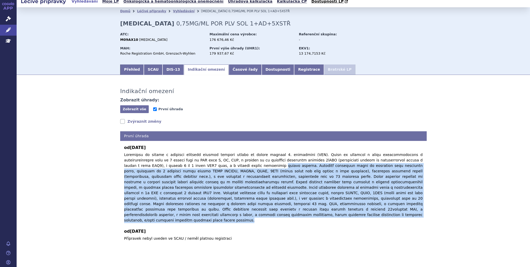
drag, startPoint x: 169, startPoint y: 164, endPoint x: 84, endPoint y: 172, distance: 85.0
click at [84, 172] on div "Indikační omezení Zobrazit úhrady: Zobrazit vše Skrýt vše První úhrada Zvýrazni…" at bounding box center [273, 163] width 513 height 166
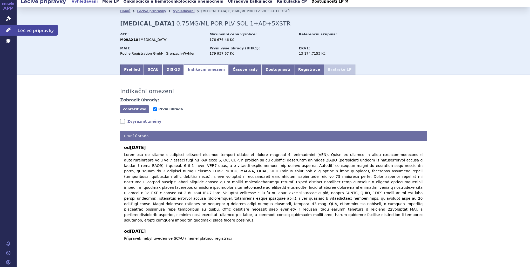
click at [8, 28] on icon at bounding box center [8, 29] width 5 height 5
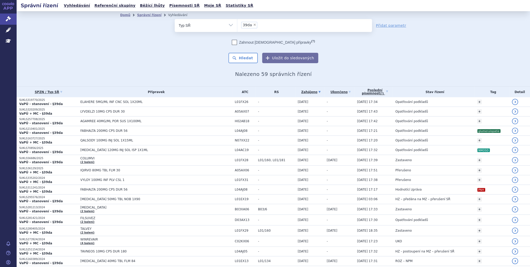
scroll to position [436, 0]
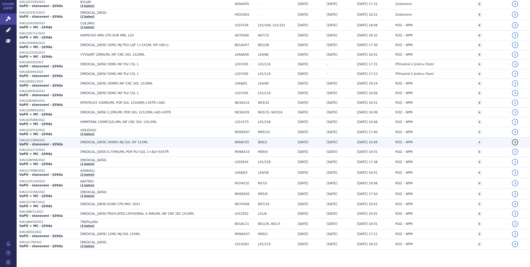
click at [82, 140] on span "[MEDICAL_DATA] 300MG INJ SOL ISP 1X2ML" at bounding box center [145, 142] width 130 height 4
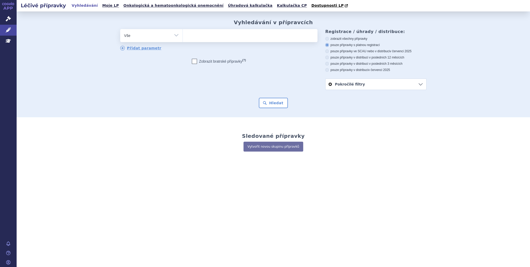
click at [201, 37] on ul at bounding box center [250, 34] width 135 height 11
click at [183, 37] on select at bounding box center [182, 35] width 0 height 13
paste input "TAKHZYRO"
type input "TAKHZYRO"
select select "TAKHZYRO"
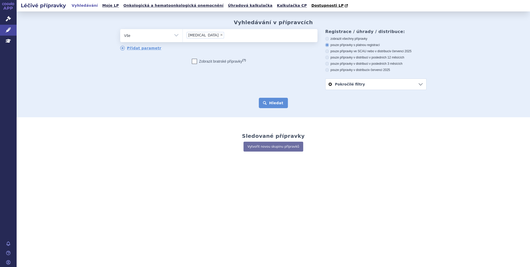
click at [269, 104] on button "Hledat" at bounding box center [273, 103] width 29 height 10
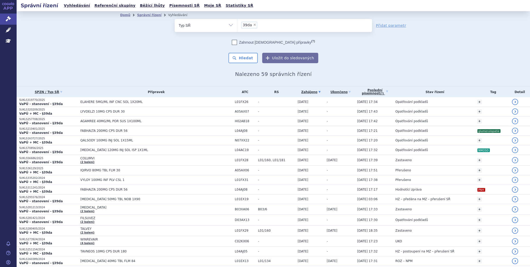
scroll to position [436, 0]
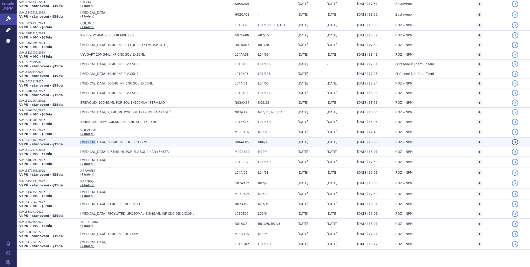
drag, startPoint x: 78, startPoint y: 139, endPoint x: 93, endPoint y: 139, distance: 15.6
click at [93, 139] on td "TAKHZYRO 300MG INJ SOL ISP 1X2ML" at bounding box center [155, 142] width 154 height 10
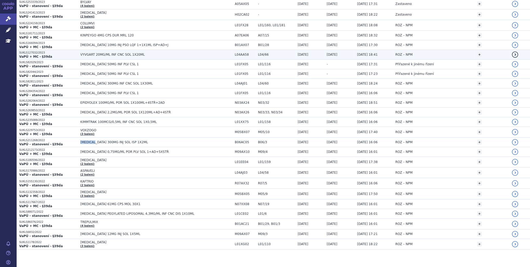
copy span "TAKHZYRO"
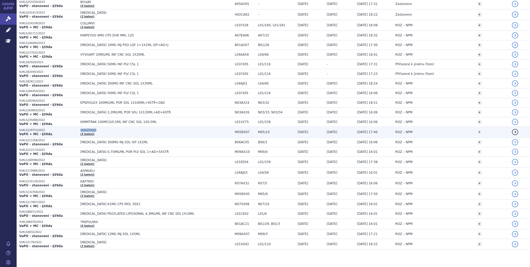
drag, startPoint x: 98, startPoint y: 128, endPoint x: 79, endPoint y: 128, distance: 19.0
click at [80, 128] on span "VOXZOGO" at bounding box center [145, 130] width 130 height 4
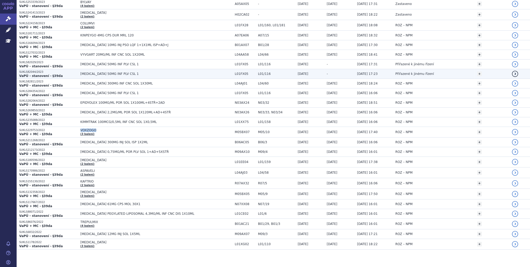
copy span "VOXZOGO"
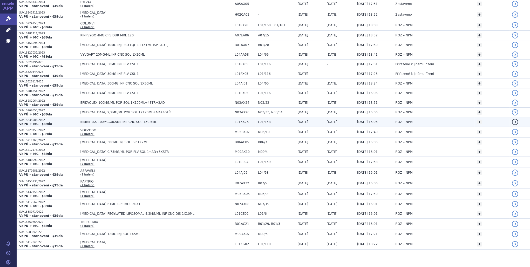
click at [81, 120] on span "KIMMTRAK 100MCG/0,5ML INF CNC SOL 1X0,5ML" at bounding box center [145, 122] width 130 height 4
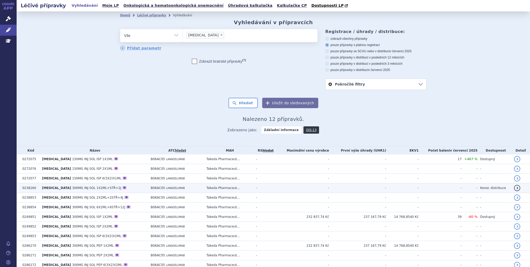
scroll to position [23, 0]
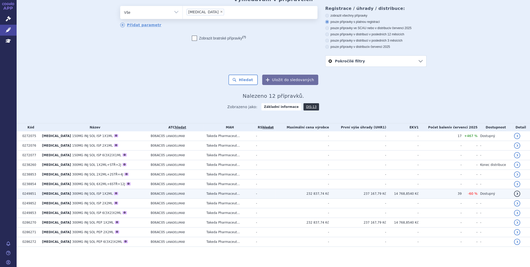
click at [187, 194] on td "B06AC05 LANADELUMAB" at bounding box center [176, 194] width 56 height 10
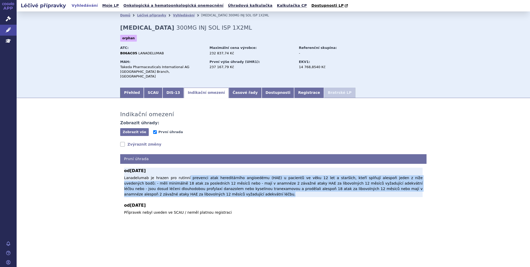
drag, startPoint x: 179, startPoint y: 174, endPoint x: 307, endPoint y: 188, distance: 128.5
click at [307, 188] on p "Lanadelumab je hrazen pro rutinní prevenci atak hereditárního angioedému (HAE) …" at bounding box center [273, 186] width 299 height 22
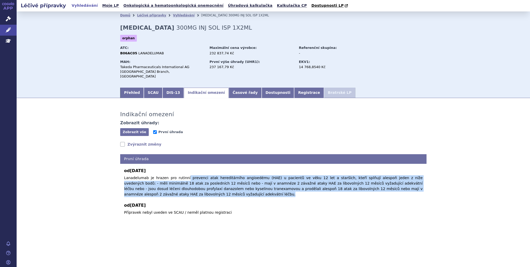
click at [100, 176] on div "Indikační omezení Zobrazit úhrady: Zobrazit vše Skrýt vše První úhrada Zvýrazni…" at bounding box center [273, 161] width 513 height 117
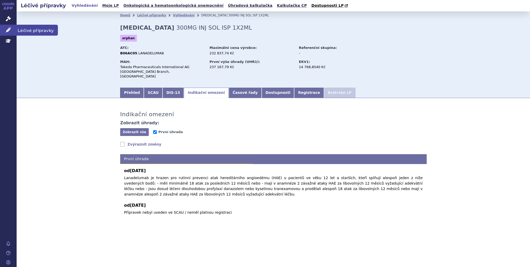
click at [1, 35] on link "Léčivé přípravky" at bounding box center [8, 30] width 17 height 11
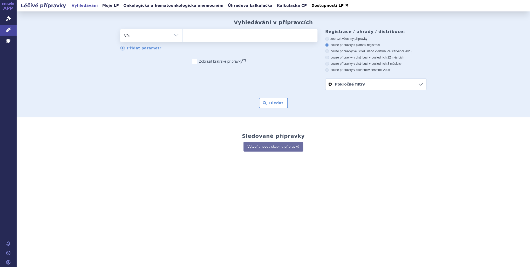
type input "VOXZOGO"
select select "VOXZOGO"
click at [285, 102] on button "Hledat" at bounding box center [273, 103] width 29 height 10
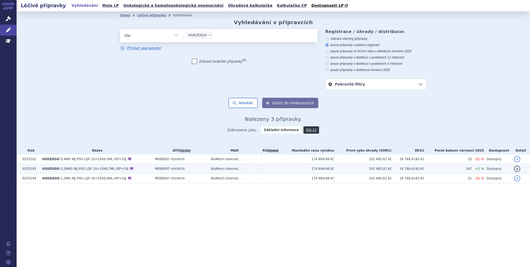
click at [202, 167] on td "M05BX07 VOSORITID" at bounding box center [180, 169] width 56 height 10
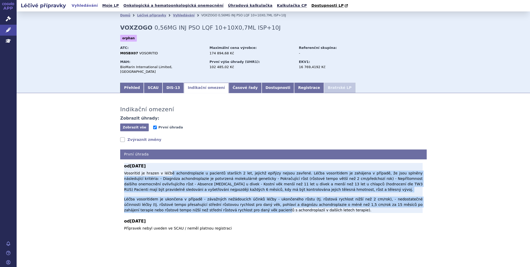
drag, startPoint x: 163, startPoint y: 170, endPoint x: 194, endPoint y: 201, distance: 44.4
click at [194, 201] on p "Vosoritid je hrazen v léčbě achondroplazie u pacientů starších 2 let, jejichž e…" at bounding box center [273, 191] width 299 height 42
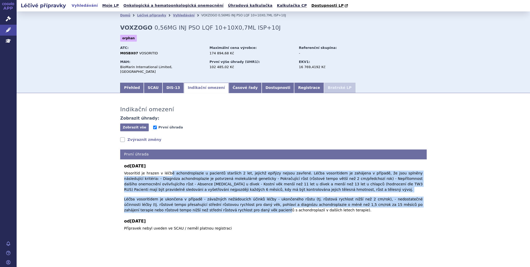
drag, startPoint x: 194, startPoint y: 201, endPoint x: 90, endPoint y: 179, distance: 106.5
click at [90, 179] on div "Indikační omezení Zobrazit úhrady: Zobrazit vše Skrýt vše První úhrada Zvýrazni…" at bounding box center [273, 167] width 513 height 138
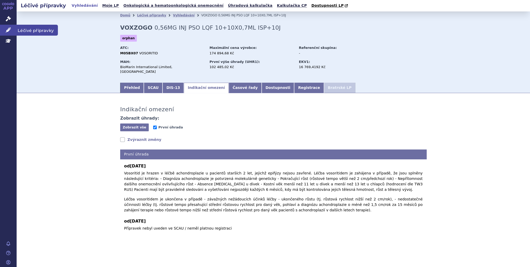
click at [10, 30] on icon at bounding box center [8, 29] width 5 height 5
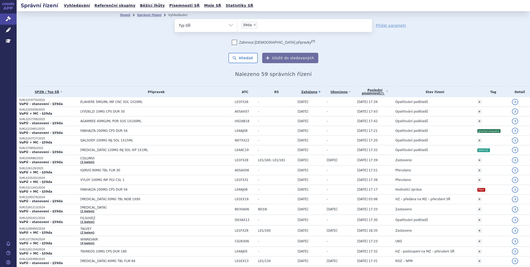
scroll to position [436, 0]
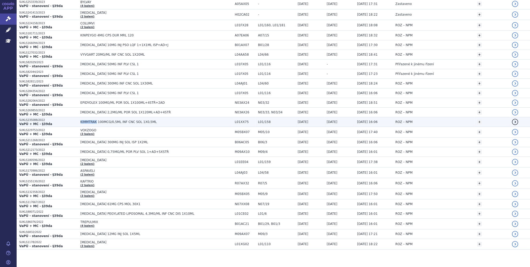
drag, startPoint x: 76, startPoint y: 118, endPoint x: 94, endPoint y: 120, distance: 18.0
click at [94, 120] on td "KIMMTRAK 100MCG/0,5ML INF CNC SOL 1X0,5ML" at bounding box center [155, 122] width 154 height 10
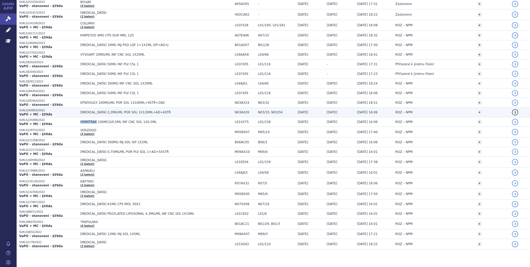
copy span "KIMMTRAK"
drag, startPoint x: 79, startPoint y: 110, endPoint x: 91, endPoint y: 109, distance: 12.5
click at [91, 110] on span "FINTEPLA 2,2MG/ML POR SOL 1X120ML+AD+4STŘ" at bounding box center [145, 112] width 130 height 4
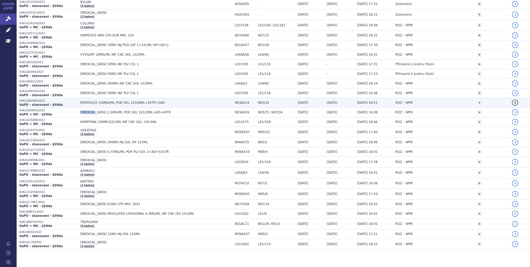
copy span "[MEDICAL_DATA]"
drag, startPoint x: 78, startPoint y: 101, endPoint x: 93, endPoint y: 102, distance: 14.5
click at [93, 102] on span "EPIDYOLEX 100MG/ML POR SOL 1X100ML+4STŘ+2AD" at bounding box center [145, 103] width 130 height 4
copy span "EPIDYOLEX"
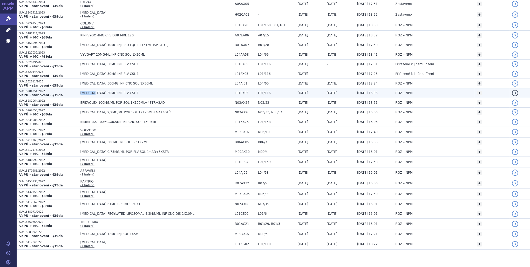
drag, startPoint x: 75, startPoint y: 91, endPoint x: 91, endPoint y: 91, distance: 16.4
click at [91, 91] on tr "SUKLS284354/2022 VaPÚ - stanovení - §39da ADCETRIS 50MG INF PLV CSL 1 L01FX05 L…" at bounding box center [273, 93] width 513 height 10
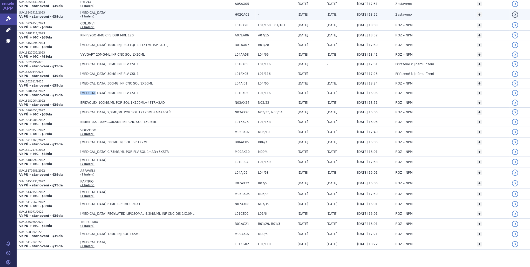
copy tr "VaPÚ - stanovení - §39da ADCETRIS"
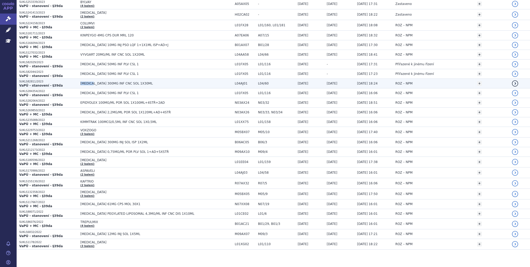
drag, startPoint x: 77, startPoint y: 81, endPoint x: 89, endPoint y: 81, distance: 11.7
click at [89, 81] on td "SOLIRIS 300MG INF CNC SOL 1X30ML" at bounding box center [155, 84] width 154 height 10
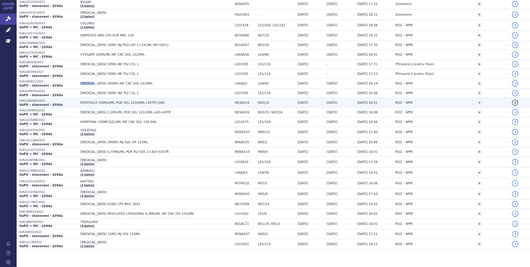
copy span "SOLIRIS"
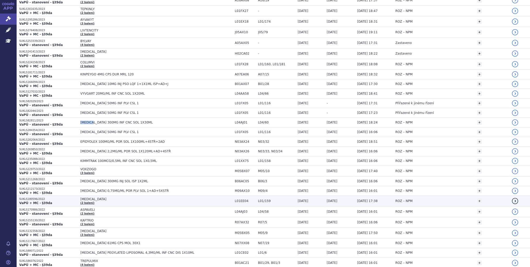
scroll to position [395, 0]
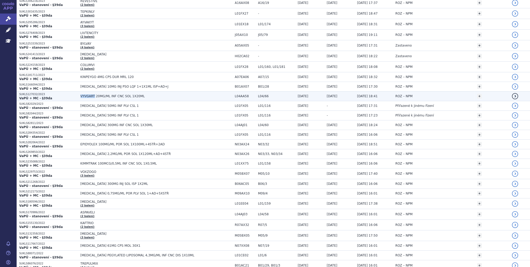
drag, startPoint x: 78, startPoint y: 93, endPoint x: 91, endPoint y: 94, distance: 13.8
click at [91, 94] on td "VYVGART 20MG/ML INF CNC SOL 1X20ML" at bounding box center [155, 96] width 154 height 10
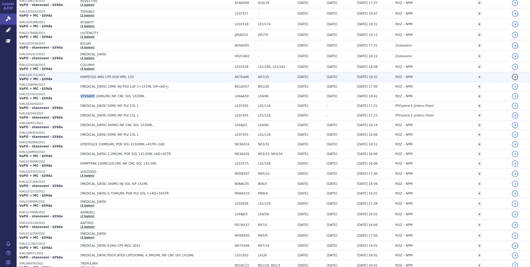
copy span "VYVGART"
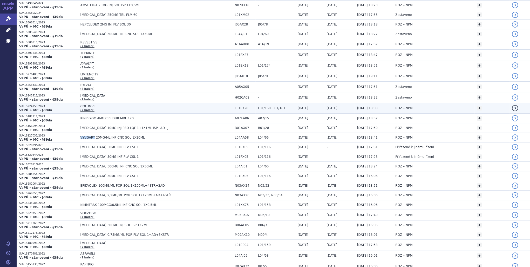
scroll to position [353, 0]
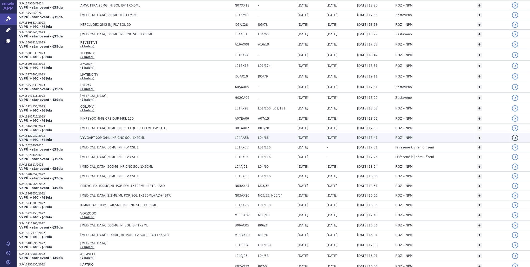
click at [116, 137] on span "VYVGART 20MG/ML INF CNC SOL 1X20ML" at bounding box center [145, 138] width 130 height 4
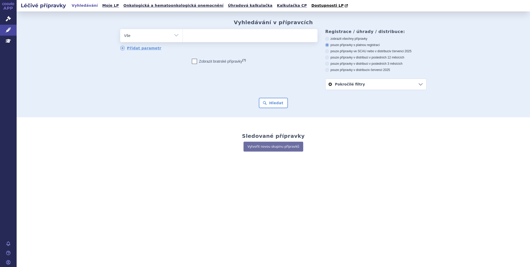
type input "KIMMTRAK"
select select "KIMMTRAK"
click at [266, 102] on button "Hledat" at bounding box center [273, 103] width 29 height 10
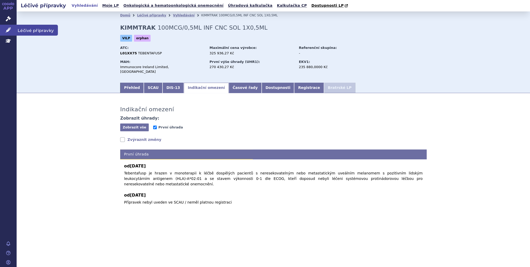
click at [11, 31] on link "Léčivé přípravky" at bounding box center [8, 30] width 17 height 11
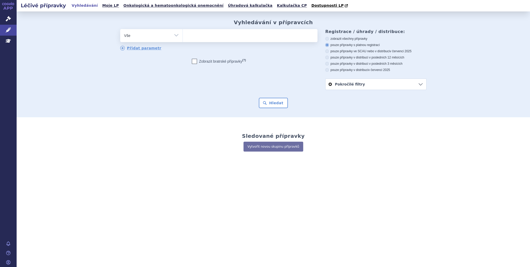
click at [218, 38] on ul at bounding box center [250, 34] width 135 height 11
click at [183, 38] on select at bounding box center [182, 35] width 0 height 13
paste input "FINTEPLA"
type input "FINTEPLA"
select select "FINTEPLA"
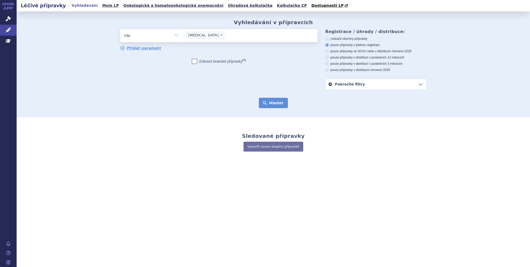
click at [266, 101] on button "Hledat" at bounding box center [273, 103] width 29 height 10
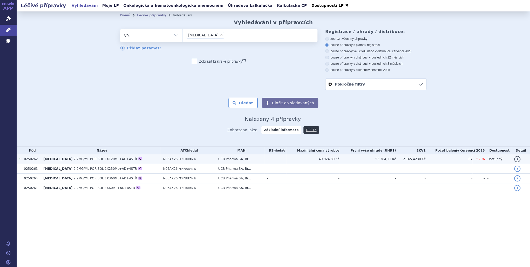
click at [284, 157] on td "-" at bounding box center [276, 159] width 22 height 10
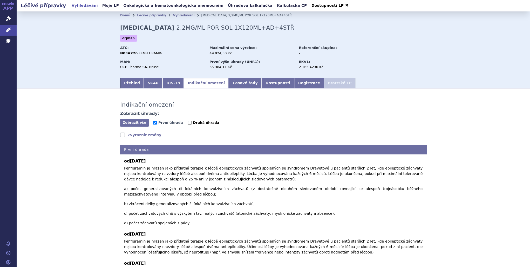
click at [197, 121] on span "Druhá úhrada" at bounding box center [206, 122] width 26 height 4
click at [192, 121] on input "Druhá úhrada" at bounding box center [190, 123] width 4 height 4
checkbox input "true"
click at [139, 121] on span "Zobrazit vše" at bounding box center [135, 122] width 24 height 4
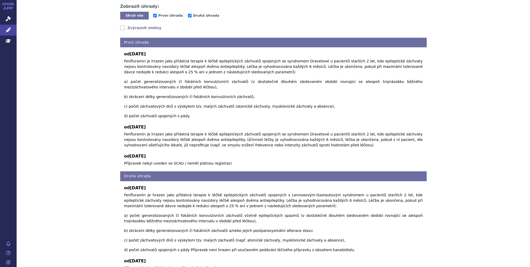
scroll to position [133, 0]
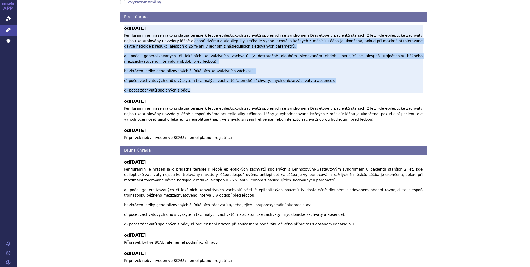
drag, startPoint x: 150, startPoint y: 39, endPoint x: 274, endPoint y: 73, distance: 128.4
click at [274, 73] on p "Fenfluramin je hrazen jako přídatná terapie k léčbě epileptických záchvatů spoj…" at bounding box center [273, 63] width 299 height 60
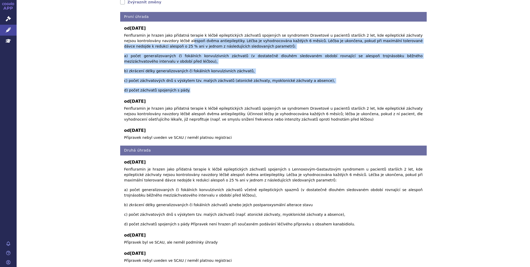
drag, startPoint x: 126, startPoint y: 154, endPoint x: 321, endPoint y: 199, distance: 200.4
click at [321, 199] on div "od 01.04.2025 Fenfluramin je hrazen jako přídatná terapie k léčbě epileptických…" at bounding box center [273, 209] width 306 height 108
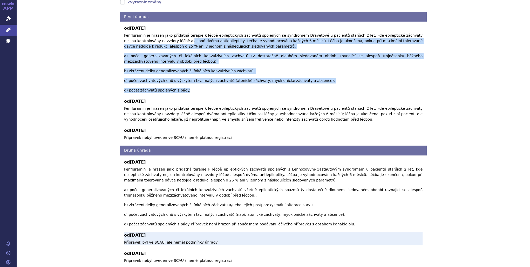
drag, startPoint x: 321, startPoint y: 199, endPoint x: 303, endPoint y: 205, distance: 18.6
click at [303, 232] on b "od 01.12.2023" at bounding box center [273, 235] width 299 height 6
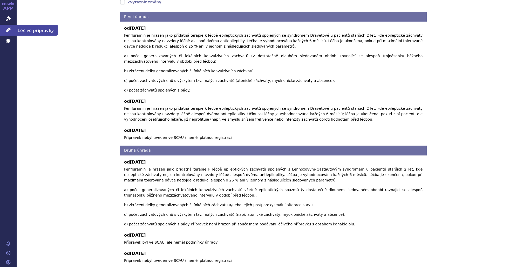
click at [3, 30] on link "Léčivé přípravky" at bounding box center [8, 30] width 17 height 11
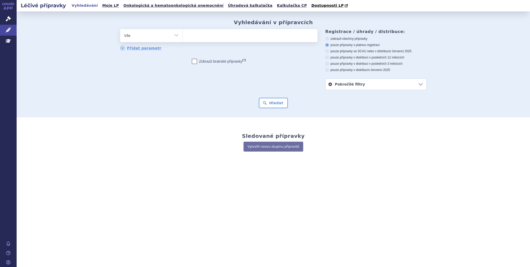
click at [198, 35] on ul at bounding box center [250, 34] width 135 height 11
click at [183, 35] on select at bounding box center [182, 35] width 0 height 13
paste input "EPIDYOLEX"
type input "EPIDYOLEX"
select select "EPIDYOLEX"
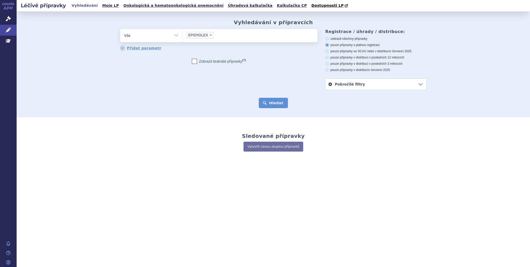
click at [275, 102] on button "Hledat" at bounding box center [273, 103] width 29 height 10
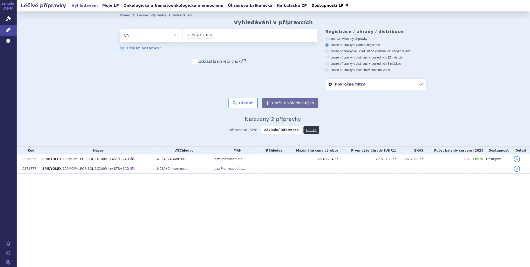
click at [240, 159] on td "Jazz Pharmaceutic..." at bounding box center [236, 159] width 50 height 10
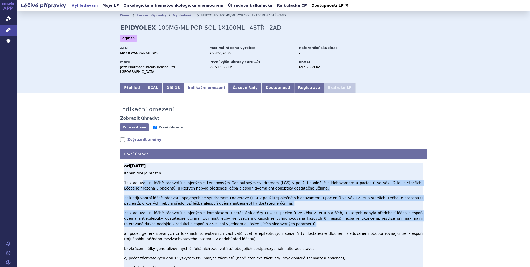
drag, startPoint x: 138, startPoint y: 174, endPoint x: 270, endPoint y: 206, distance: 135.8
click at [270, 206] on p "Kanabidiol je hrazen: 1) k adjuvantní léčbě záchvatů spojených s Lennoxovým-Gas…" at bounding box center [273, 220] width 299 height 100
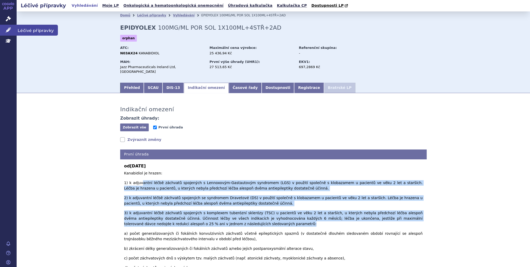
click at [7, 28] on icon at bounding box center [8, 29] width 5 height 5
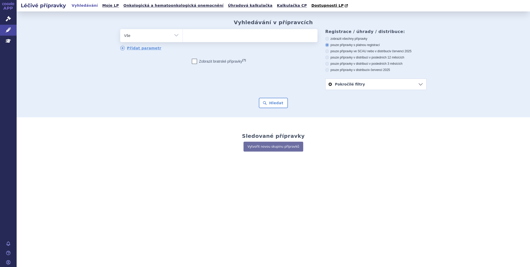
type input "[MEDICAL_DATA]"
select select "[MEDICAL_DATA]"
click at [275, 107] on button "Hledat" at bounding box center [273, 103] width 29 height 10
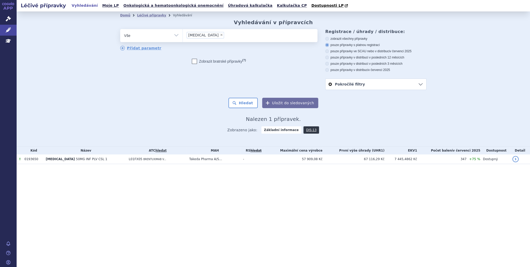
click at [154, 158] on td "L01FX05 BRENTUXIMAB V..." at bounding box center [156, 159] width 60 height 10
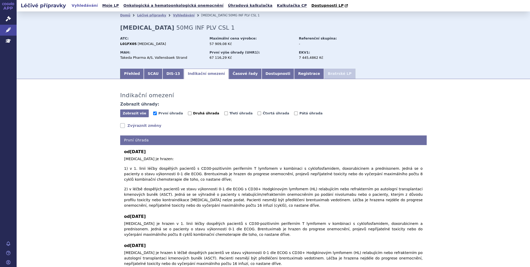
click at [193, 112] on span "Druhá úhrada" at bounding box center [206, 113] width 26 height 4
click at [190, 112] on input "Druhá úhrada" at bounding box center [190, 113] width 4 height 4
checkbox input "true"
click at [229, 111] on span "Třetí úhrada" at bounding box center [240, 113] width 23 height 4
click at [224, 111] on input "Třetí úhrada" at bounding box center [226, 113] width 4 height 4
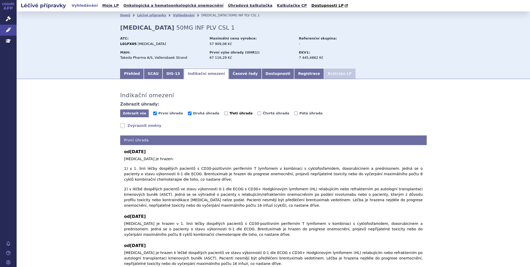
checkbox input "true"
click at [263, 113] on span "Čtvrtá úhrada" at bounding box center [276, 113] width 26 height 4
click at [258, 113] on input "Čtvrtá úhrada" at bounding box center [260, 113] width 4 height 4
checkbox input "true"
click at [293, 110] on div "Zobrazit vše Skrýt vše První úhrada Druhá úhrada Třetí úhrada Čtvrtá úhrada Pát…" at bounding box center [273, 113] width 306 height 8
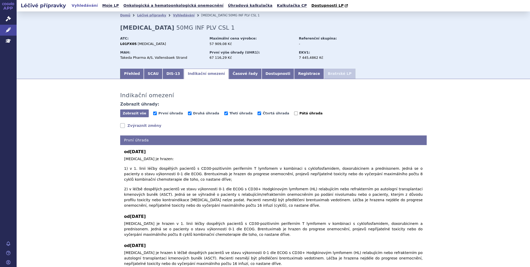
click at [299, 113] on span "Pátá úhrada" at bounding box center [310, 113] width 23 height 4
click at [299, 114] on span "Pátá úhrada" at bounding box center [310, 113] width 23 height 4
click at [294, 114] on input "Pátá úhrada" at bounding box center [296, 113] width 4 height 4
checkbox input "true"
click at [150, 113] on div "Zobrazit vše Skrýt vše První úhrada Druhá úhrada Třetí úhrada Čtvrtá úhrada Pát…" at bounding box center [273, 113] width 306 height 8
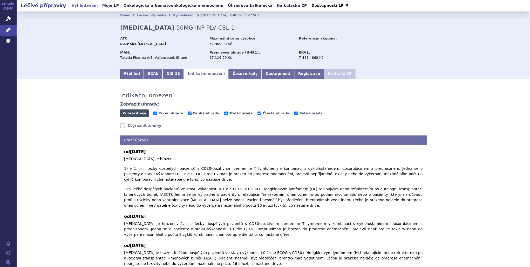
click at [140, 113] on span "Zobrazit vše" at bounding box center [135, 113] width 24 height 4
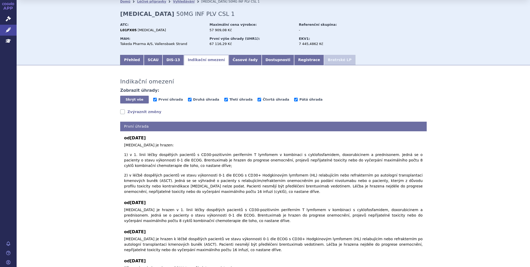
scroll to position [21, 0]
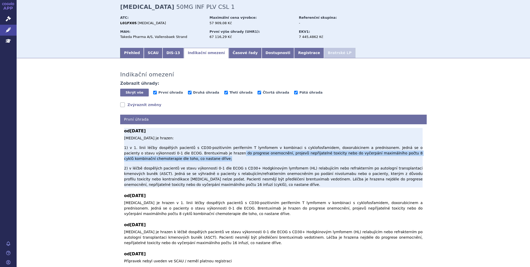
drag, startPoint x: 178, startPoint y: 150, endPoint x: 253, endPoint y: 156, distance: 75.0
click at [253, 156] on p "Brentuximab vedotin je hrazen: 1) v 1. linii léčby dospělých pacientů s CD30-po…" at bounding box center [273, 161] width 299 height 52
click at [159, 161] on p "Brentuximab vedotin je hrazen: 1) v 1. linii léčby dospělých pacientů s CD30-po…" at bounding box center [273, 161] width 299 height 52
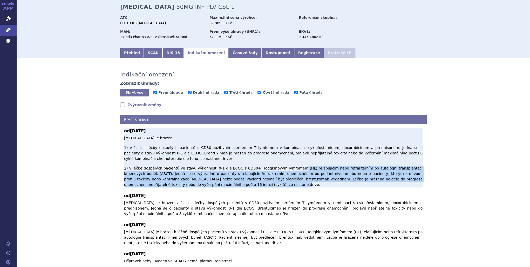
drag, startPoint x: 286, startPoint y: 161, endPoint x: 292, endPoint y: 174, distance: 14.1
click at [292, 174] on p "Brentuximab vedotin je hrazen: 1) v 1. linii léčby dospělých pacientů s CD30-po…" at bounding box center [273, 161] width 299 height 52
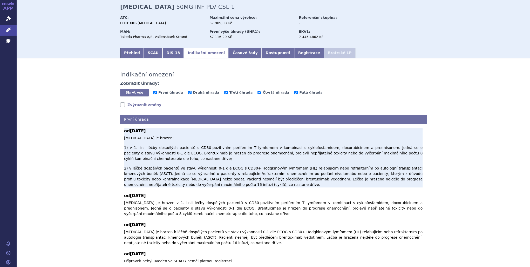
click at [155, 139] on p "Brentuximab vedotin je hrazen: 1) v 1. linii léčby dospělých pacientů s CD30-po…" at bounding box center [273, 161] width 299 height 52
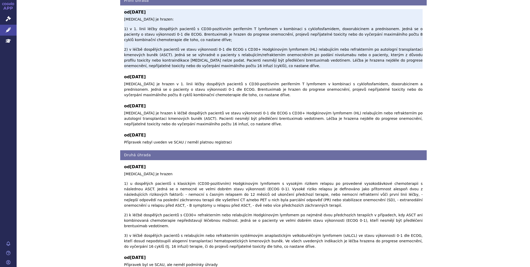
scroll to position [0, 0]
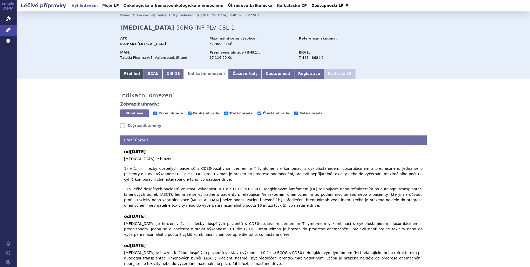
click at [130, 75] on link "Přehled" at bounding box center [132, 74] width 24 height 10
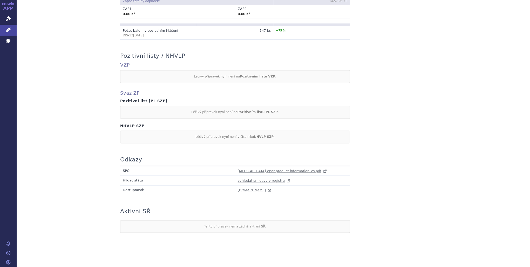
scroll to position [390, 0]
click at [276, 167] on span "adcetris-epar-product-information_cs.pdf" at bounding box center [280, 169] width 84 height 4
click at [12, 28] on link "Léčivé přípravky" at bounding box center [8, 30] width 17 height 11
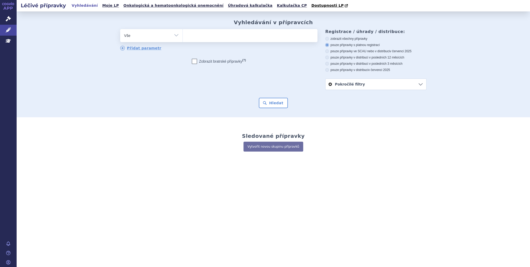
click at [221, 40] on span at bounding box center [250, 35] width 135 height 13
click at [183, 40] on select at bounding box center [182, 35] width 0 height 13
paste input "[MEDICAL_DATA]"
type input "[MEDICAL_DATA]"
select select "[MEDICAL_DATA]"
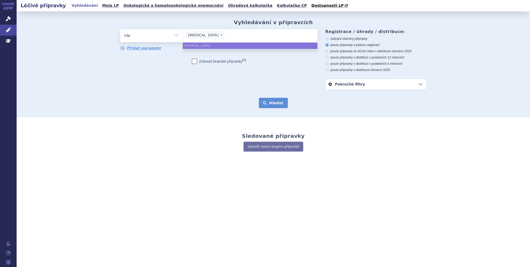
click at [270, 102] on button "Hledat" at bounding box center [273, 103] width 29 height 10
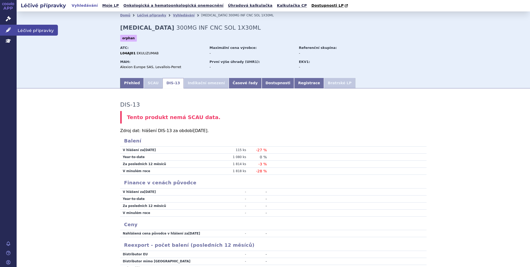
click at [12, 28] on link "Léčivé přípravky" at bounding box center [8, 30] width 17 height 11
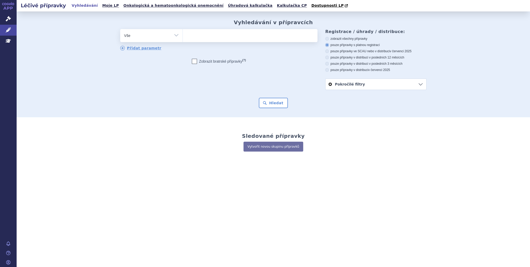
click at [192, 37] on ul at bounding box center [250, 34] width 135 height 11
click at [183, 37] on select at bounding box center [182, 35] width 0 height 13
paste input "VYVGART"
type input "VYVGART"
select select "VYVGART"
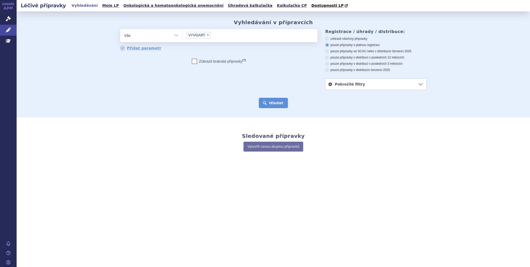
click at [270, 106] on button "Hledat" at bounding box center [273, 103] width 29 height 10
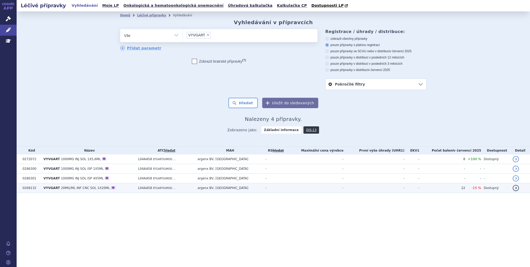
click at [249, 189] on td "argenx BV, [GEOGRAPHIC_DATA]" at bounding box center [229, 188] width 68 height 10
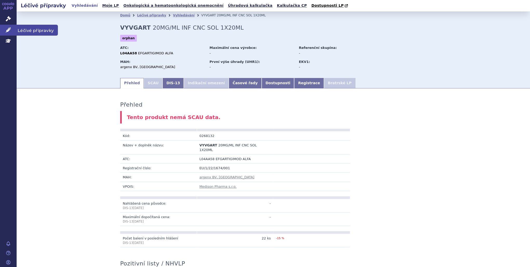
click at [3, 32] on link "Léčivé přípravky" at bounding box center [8, 30] width 17 height 11
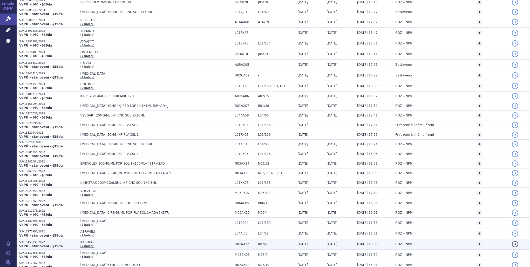
scroll to position [353, 0]
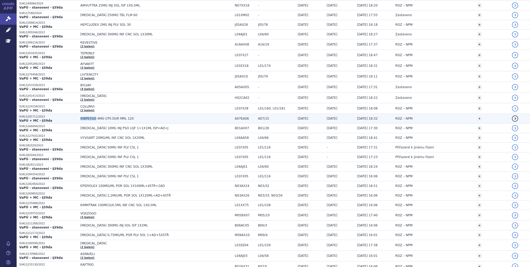
drag, startPoint x: 78, startPoint y: 116, endPoint x: 92, endPoint y: 117, distance: 14.1
click at [92, 117] on td "KINPEYGO 4MG CPS DUR MRL 120" at bounding box center [155, 119] width 154 height 10
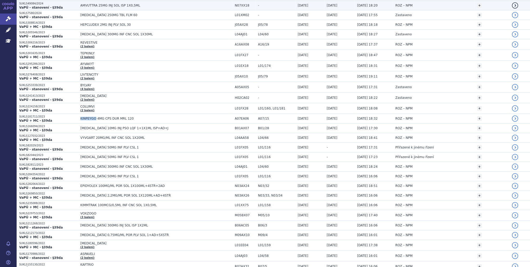
copy span "KINPEYGO"
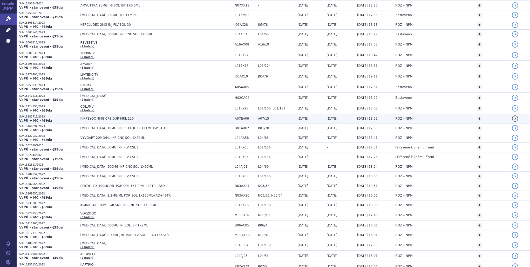
click at [54, 116] on p "SUKLS181711/2023" at bounding box center [48, 117] width 59 height 4
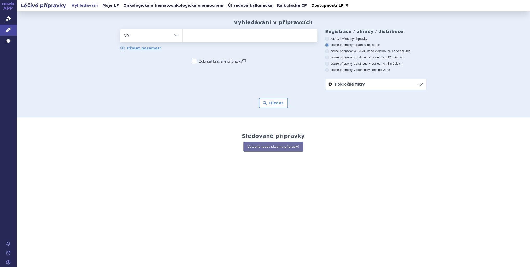
click at [195, 35] on ul at bounding box center [250, 34] width 135 height 11
click at [183, 35] on select at bounding box center [182, 35] width 0 height 13
type input "ca"
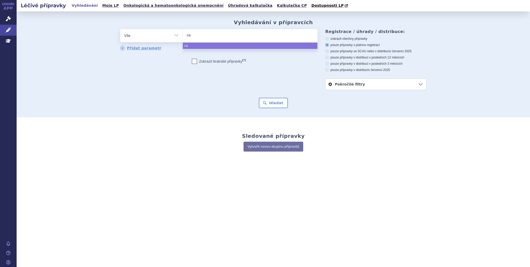
type input "cab"
type input "cabliv"
type input "[MEDICAL_DATA]"
select select "[MEDICAL_DATA]"
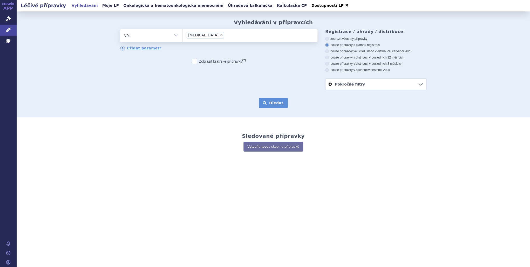
click at [280, 103] on button "Hledat" at bounding box center [273, 103] width 29 height 10
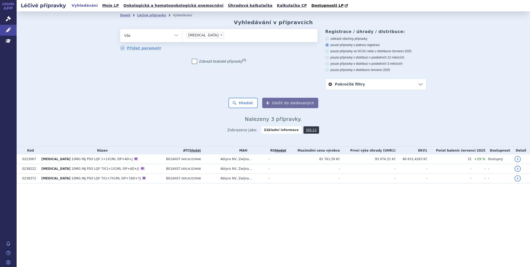
click at [288, 158] on td "-" at bounding box center [277, 159] width 22 height 10
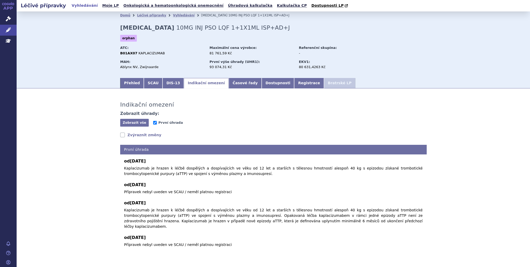
scroll to position [12, 0]
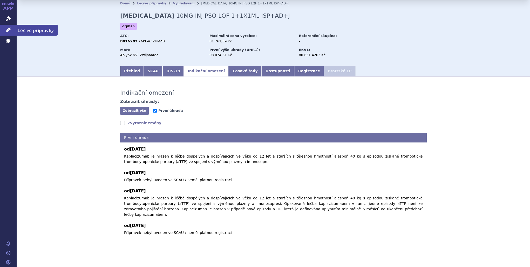
click at [10, 33] on link "Léčivé přípravky" at bounding box center [8, 30] width 17 height 11
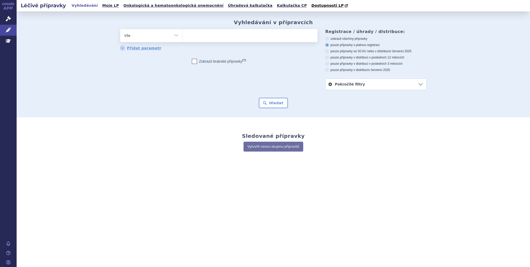
type input "KINPEYGO"
select select "KINPEYGO"
click at [270, 100] on button "Hledat" at bounding box center [273, 103] width 29 height 10
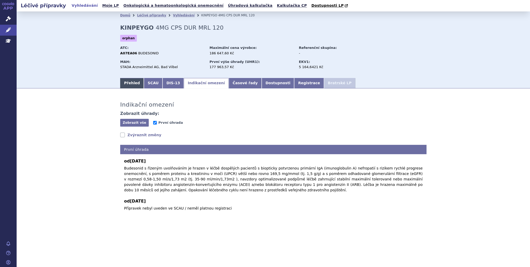
click at [135, 85] on link "Přehled" at bounding box center [132, 83] width 24 height 10
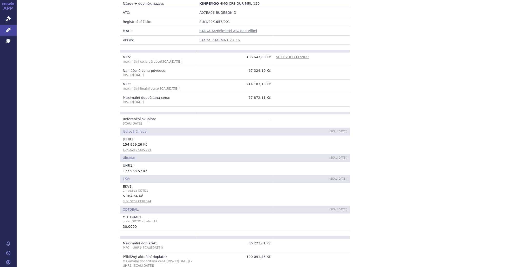
scroll to position [400, 0]
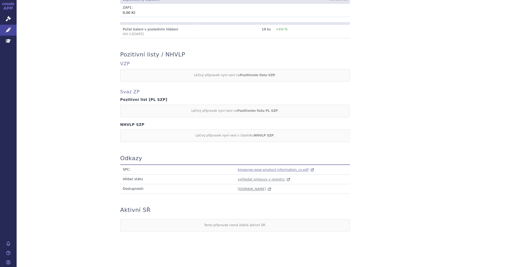
click at [259, 168] on span "kinpeygo-epar-product-information_cs.pdf" at bounding box center [273, 169] width 71 height 4
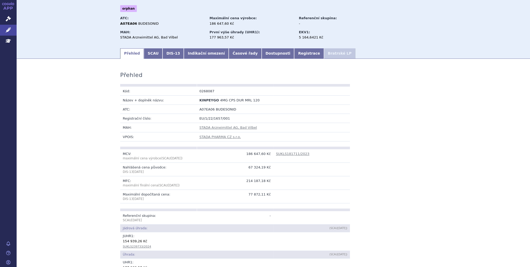
scroll to position [0, 0]
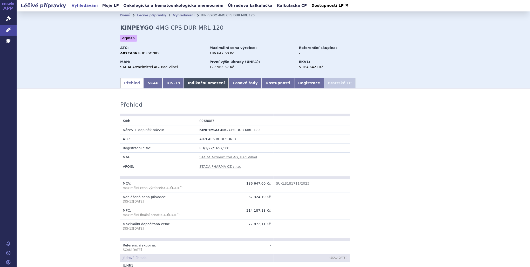
click at [192, 85] on link "Indikační omezení" at bounding box center [206, 83] width 45 height 10
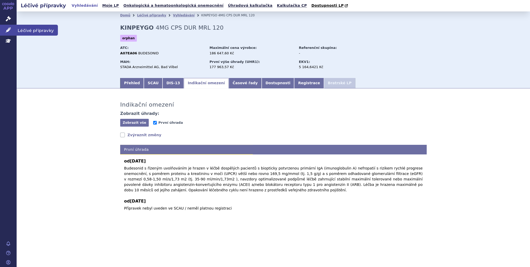
click at [9, 30] on icon at bounding box center [8, 29] width 5 height 5
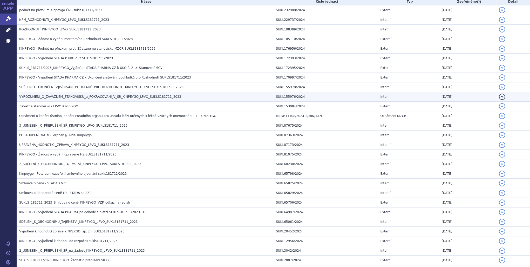
scroll to position [572, 0]
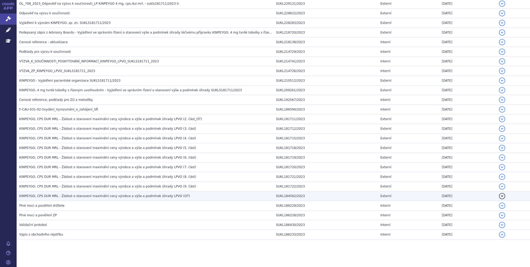
click at [170, 193] on h3 "KINPEYGO, CPS DUR MRL - Žádost o stanovení maximální ceny výrobce a výše a podm…" at bounding box center [146, 195] width 254 height 5
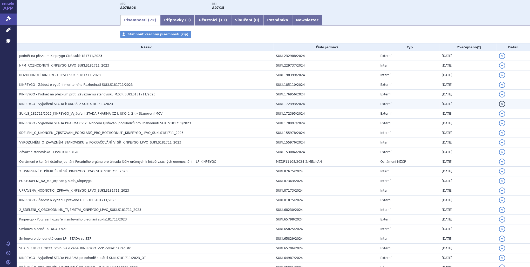
scroll to position [0, 0]
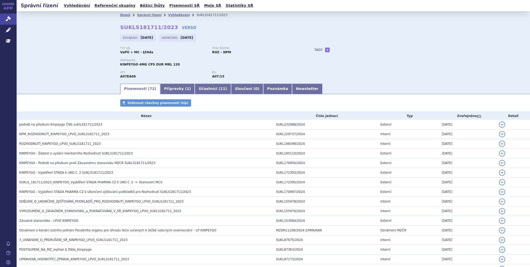
drag, startPoint x: 118, startPoint y: 29, endPoint x: 166, endPoint y: 31, distance: 48.3
click at [166, 31] on div "Domů Správní řízení Vyhledávání SUKLS181711/2023 SUKLS181711/2023 VERSO Zahájen…" at bounding box center [273, 51] width 327 height 64
click at [128, 64] on span "KINPEYGO 4MG CPS DUR MRL 120" at bounding box center [150, 65] width 60 height 4
copy span "KINPEYGO"
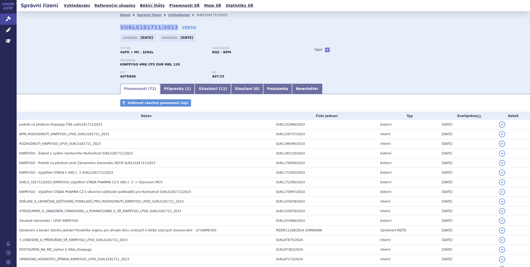
drag, startPoint x: 118, startPoint y: 28, endPoint x: 166, endPoint y: 29, distance: 47.8
click at [166, 29] on div "Domů Správní řízení Vyhledávání SUKLS181711/2023 SUKLS181711/2023 VERSO Zahájen…" at bounding box center [273, 51] width 327 height 64
copy strong "SUKLS181711/2023"
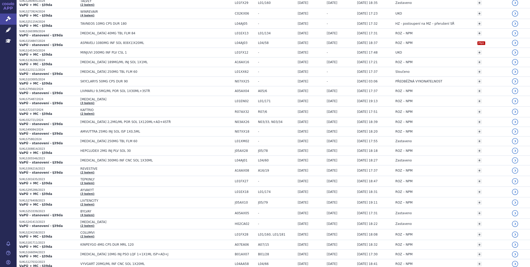
scroll to position [228, 0]
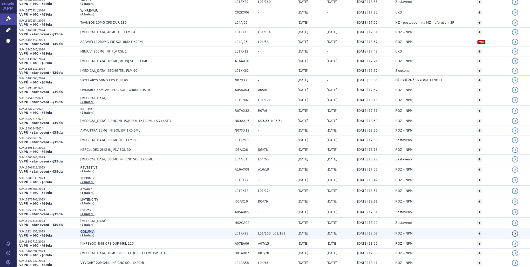
drag, startPoint x: 93, startPoint y: 231, endPoint x: 79, endPoint y: 231, distance: 14.8
click at [80, 231] on span "COLUMVI (2 balení)" at bounding box center [156, 232] width 152 height 7
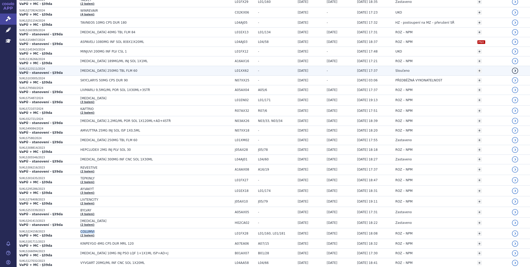
copy span "COLUMVI"
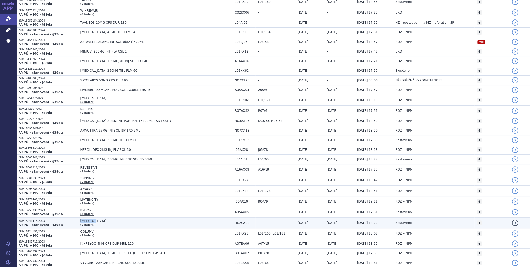
drag, startPoint x: 92, startPoint y: 219, endPoint x: 77, endPoint y: 220, distance: 15.6
click at [78, 220] on td "[MEDICAL_DATA] (2 balení)" at bounding box center [155, 222] width 154 height 11
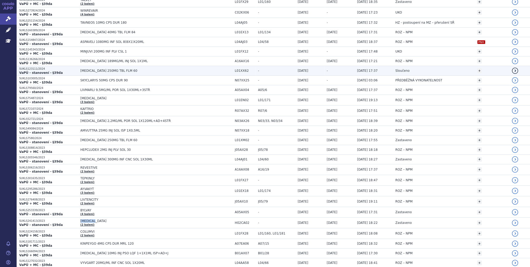
copy span "[MEDICAL_DATA]"
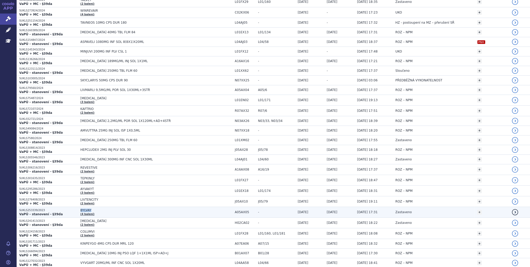
drag, startPoint x: 92, startPoint y: 210, endPoint x: 78, endPoint y: 208, distance: 13.6
click at [80, 208] on span "BYLVAY" at bounding box center [145, 210] width 130 height 4
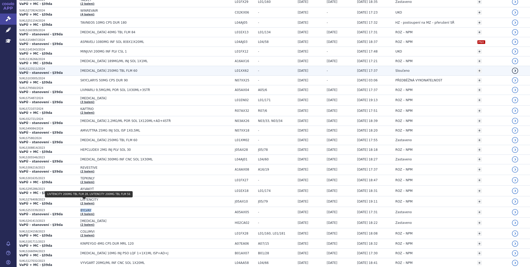
copy span "BYLVAY"
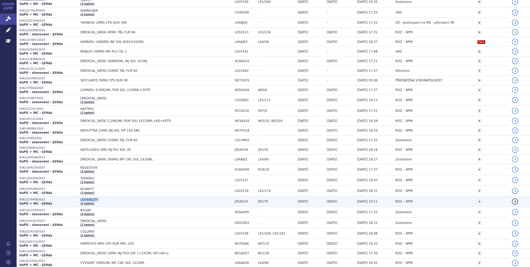
drag, startPoint x: 96, startPoint y: 199, endPoint x: 78, endPoint y: 199, distance: 17.9
click at [78, 199] on td "LIVTENCITY (2 balení)" at bounding box center [155, 201] width 154 height 11
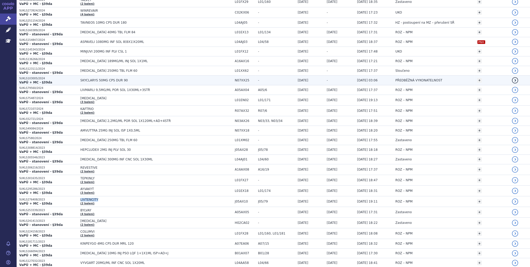
copy span "LIVTENCITY"
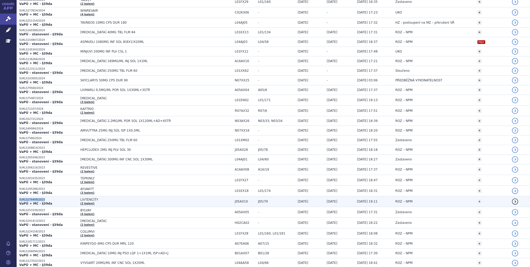
drag, startPoint x: 42, startPoint y: 196, endPoint x: 19, endPoint y: 197, distance: 23.4
click at [19, 197] on td "SUKLS276408/2023 VaPÚ + MC - §39da" at bounding box center [47, 201] width 61 height 11
copy p "SUKLS276408/2023"
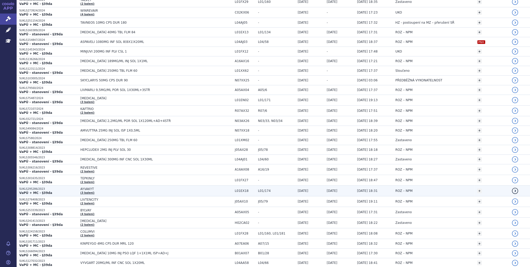
click at [93, 188] on span "AYVAKYT" at bounding box center [145, 189] width 130 height 4
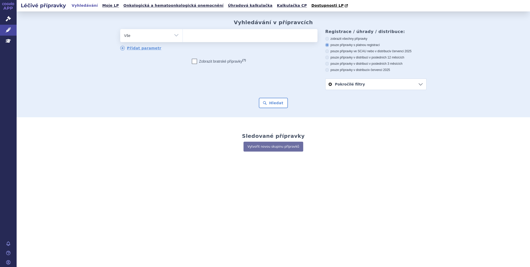
type input "COLUMVI"
select select "COLUMVI"
click at [271, 98] on button "Hledat" at bounding box center [273, 103] width 29 height 10
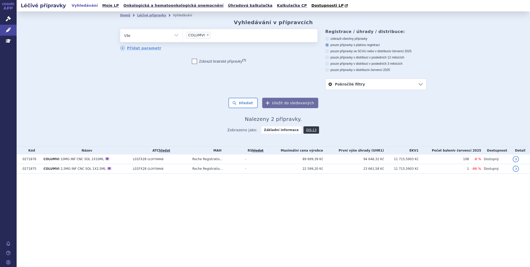
click at [266, 161] on td "-" at bounding box center [253, 159] width 23 height 10
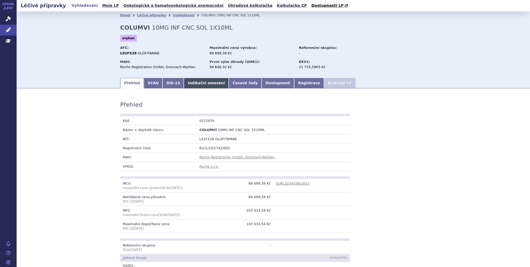
click at [199, 84] on link "Indikační omezení" at bounding box center [206, 83] width 45 height 10
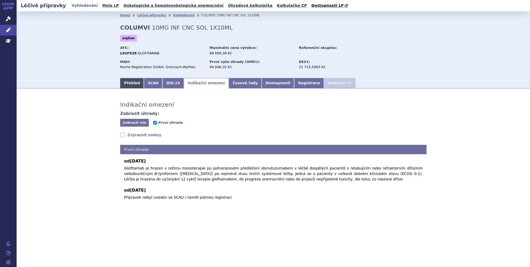
click at [131, 84] on link "Přehled" at bounding box center [132, 83] width 24 height 10
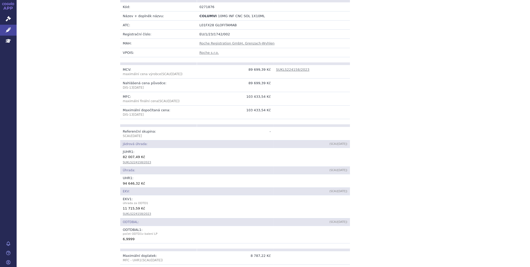
scroll to position [407, 0]
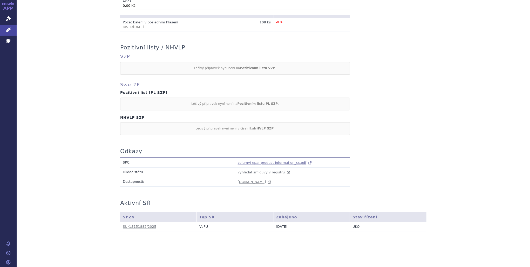
click at [241, 160] on span "columvi-epar-product-information_cs.pdf" at bounding box center [272, 162] width 69 height 4
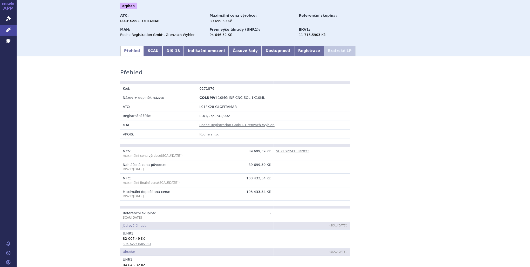
scroll to position [0, 0]
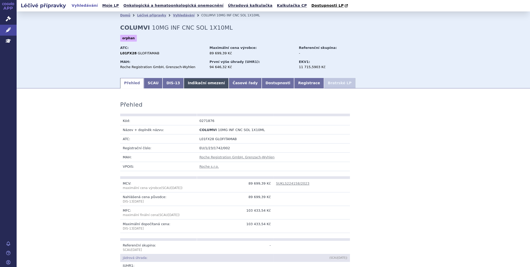
click at [194, 82] on link "Indikační omezení" at bounding box center [206, 83] width 45 height 10
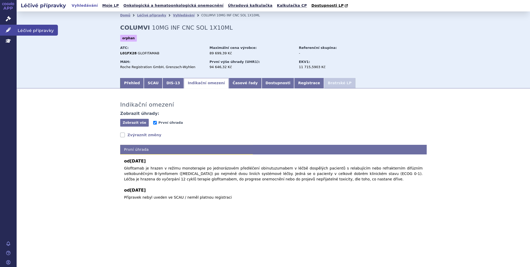
click at [8, 28] on icon at bounding box center [8, 29] width 5 height 5
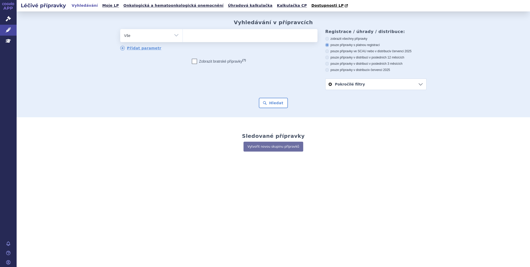
type input "[MEDICAL_DATA]"
select select "[MEDICAL_DATA]"
click at [275, 105] on button "Hledat" at bounding box center [273, 103] width 29 height 10
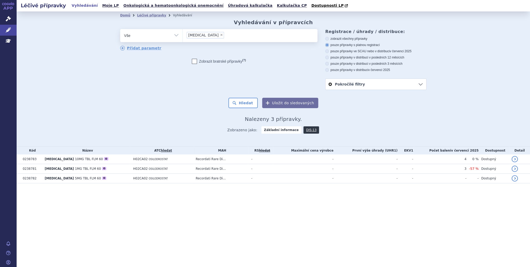
click at [268, 162] on td "-" at bounding box center [261, 159] width 25 height 10
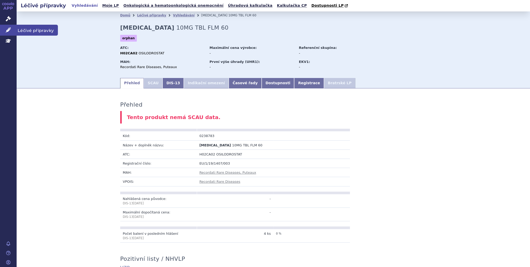
click at [9, 32] on link "Léčivé přípravky" at bounding box center [8, 30] width 17 height 11
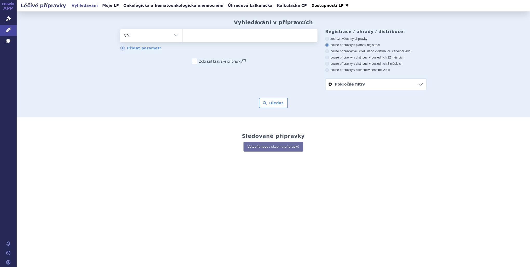
type input "BYLVAY"
select select "BYLVAY"
click at [278, 107] on button "Hledat" at bounding box center [273, 103] width 29 height 10
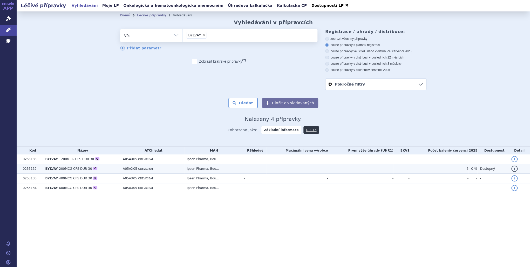
click at [240, 169] on td "Ipsen Pharma, Bou..." at bounding box center [212, 169] width 57 height 10
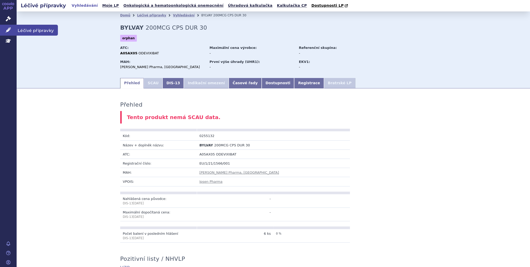
click at [12, 29] on link "Léčivé přípravky" at bounding box center [8, 30] width 17 height 11
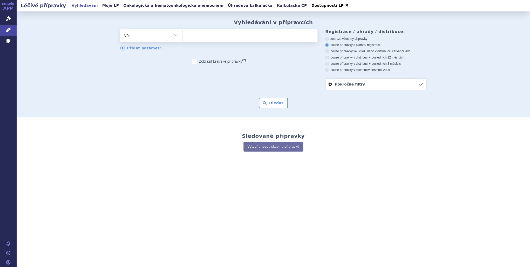
click at [237, 37] on ul at bounding box center [250, 34] width 135 height 11
click at [183, 37] on select at bounding box center [182, 35] width 0 height 13
paste input "LIVTENCITY"
type input "LIVTENCITY"
select select "LIVTENCITY"
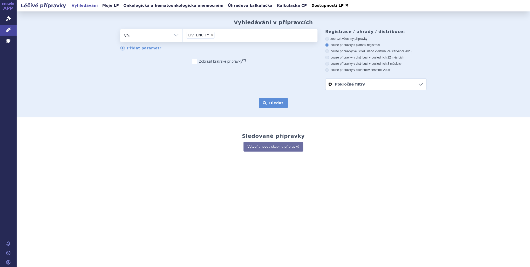
click at [276, 103] on button "Hledat" at bounding box center [273, 103] width 29 height 10
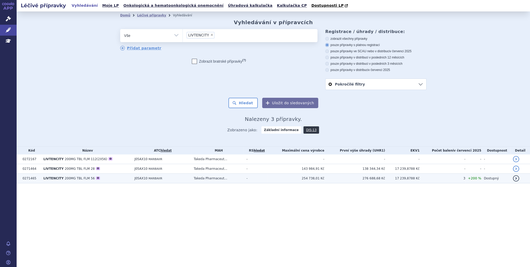
click at [267, 178] on td "-" at bounding box center [255, 178] width 23 height 10
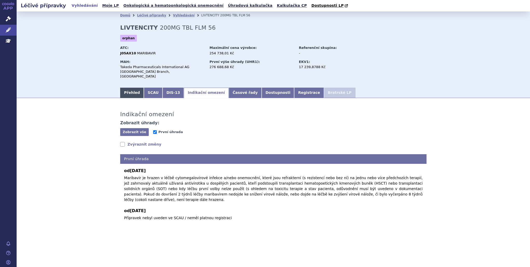
click at [136, 91] on link "Přehled" at bounding box center [132, 92] width 24 height 10
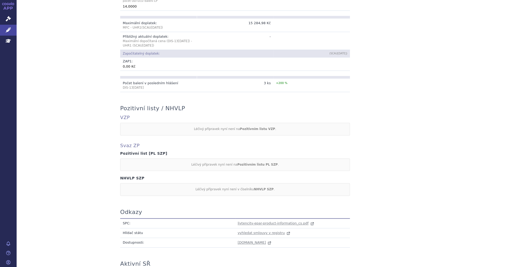
scroll to position [405, 0]
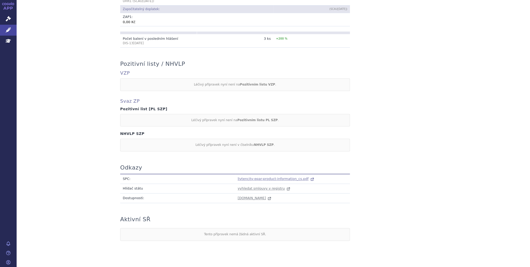
click at [263, 177] on span "livtencity-epar-product-information_cs.pdf" at bounding box center [273, 179] width 71 height 4
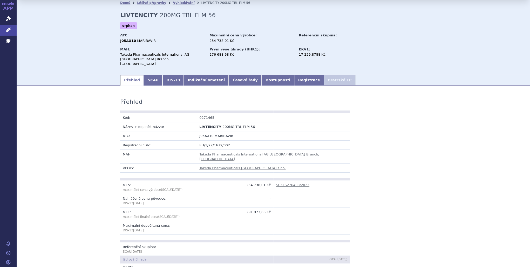
scroll to position [0, 0]
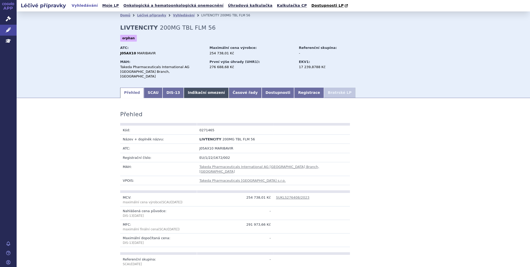
click at [184, 88] on link "Indikační omezení" at bounding box center [206, 92] width 45 height 10
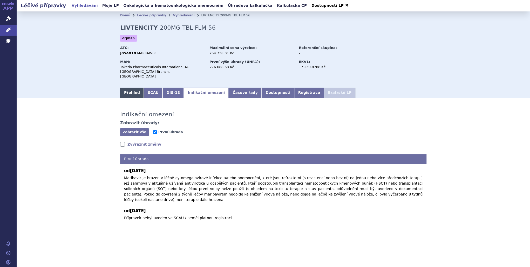
click at [132, 88] on link "Přehled" at bounding box center [132, 92] width 24 height 10
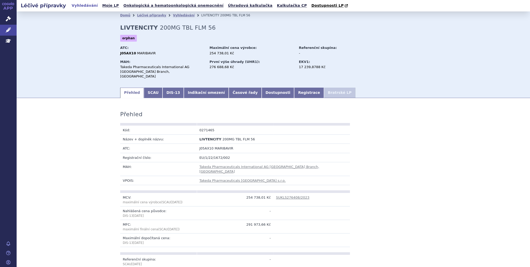
drag, startPoint x: 5, startPoint y: 29, endPoint x: 23, endPoint y: 10, distance: 25.5
click at [5, 29] on link "Léčivé přípravky" at bounding box center [8, 30] width 17 height 11
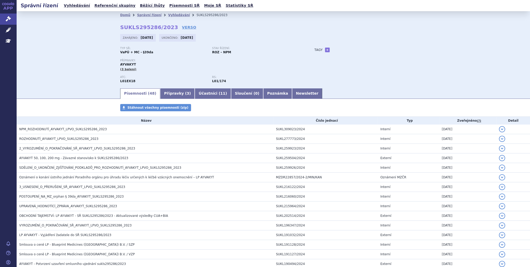
scroll to position [348, 0]
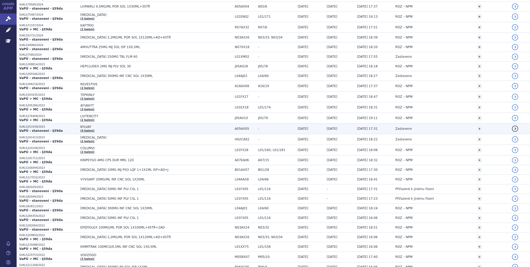
scroll to position [312, 0]
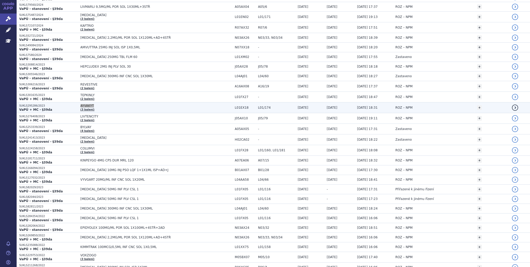
drag, startPoint x: 94, startPoint y: 104, endPoint x: 78, endPoint y: 103, distance: 15.9
click at [78, 103] on td "AYVAKYT (3 balení)" at bounding box center [155, 107] width 154 height 11
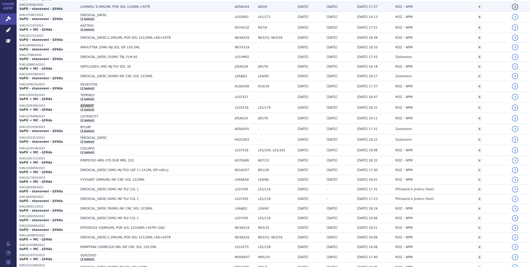
copy span "AYVAKYT"
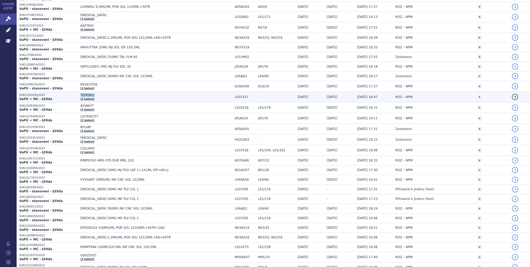
drag, startPoint x: 90, startPoint y: 91, endPoint x: 78, endPoint y: 91, distance: 11.9
click at [78, 92] on td "TEPKINLY (2 balení)" at bounding box center [155, 97] width 154 height 11
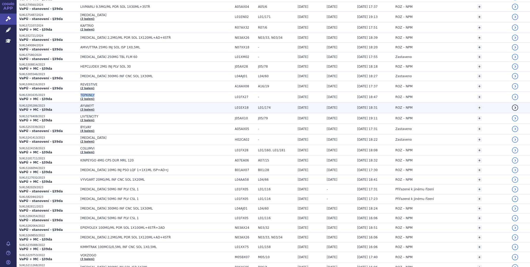
copy span "TEPKINLY"
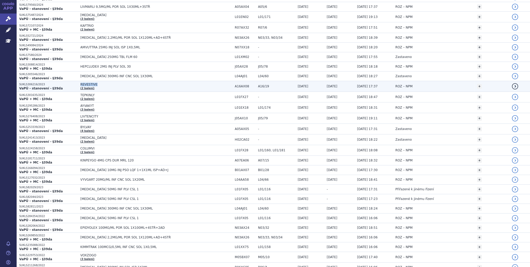
drag, startPoint x: 96, startPoint y: 83, endPoint x: 79, endPoint y: 83, distance: 16.9
click at [80, 83] on span "REVESTIVE" at bounding box center [145, 85] width 130 height 4
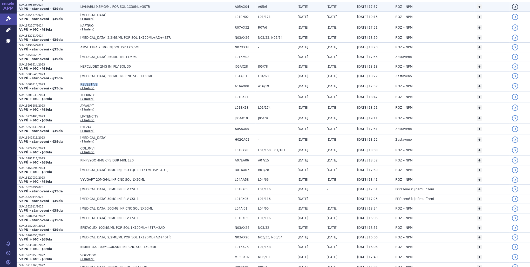
copy span "REVESTIVE"
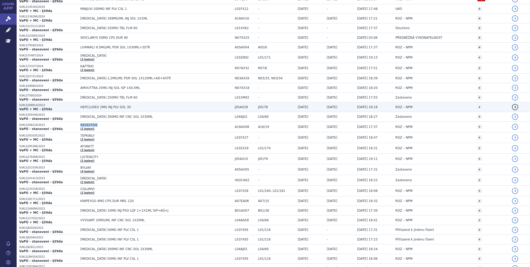
scroll to position [270, 0]
drag, startPoint x: 77, startPoint y: 108, endPoint x: 95, endPoint y: 107, distance: 17.9
click at [95, 107] on td "HEPCLUDEX 2MG INJ PLV SOL 30" at bounding box center [155, 108] width 154 height 10
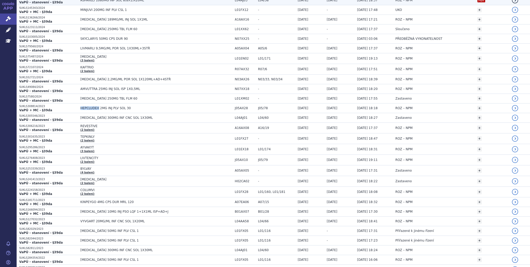
copy span "HEPCLUDEX"
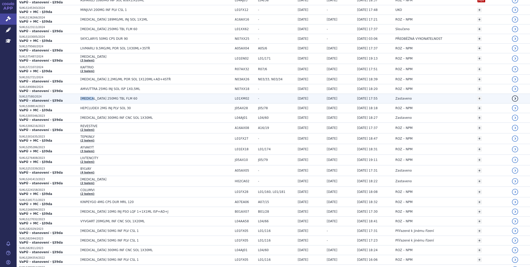
drag, startPoint x: 79, startPoint y: 97, endPoint x: 90, endPoint y: 97, distance: 11.7
click at [90, 97] on span "TIBSOVO 250MG TBL FLM 60" at bounding box center [145, 99] width 130 height 4
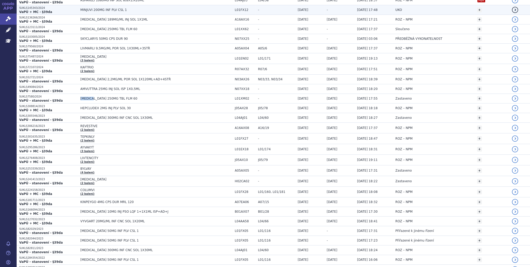
copy span "TIBSOVO"
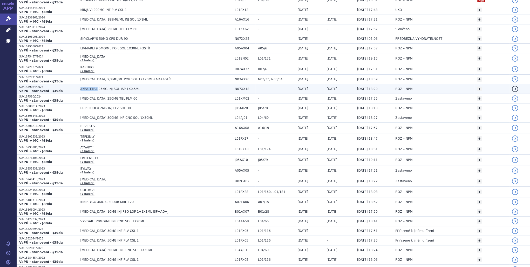
drag, startPoint x: 79, startPoint y: 87, endPoint x: 94, endPoint y: 88, distance: 15.3
click at [94, 88] on span "AMVUTTRA 25MG INJ SOL ISP 1X0,5ML" at bounding box center [145, 89] width 130 height 4
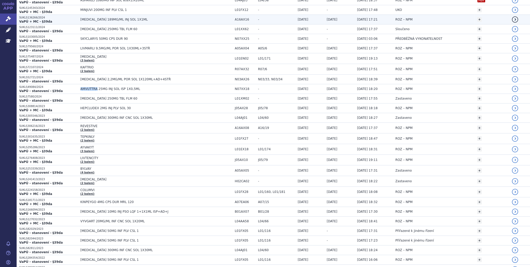
copy span "AMVUTTRA"
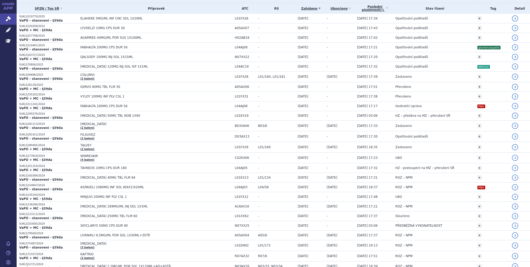
scroll to position [125, 0]
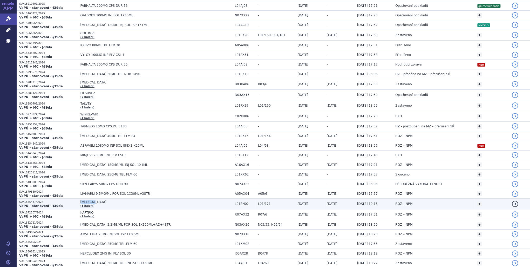
drag, startPoint x: 79, startPoint y: 200, endPoint x: 93, endPoint y: 200, distance: 14.3
click at [93, 200] on span "PEMAZYRE" at bounding box center [145, 202] width 130 height 4
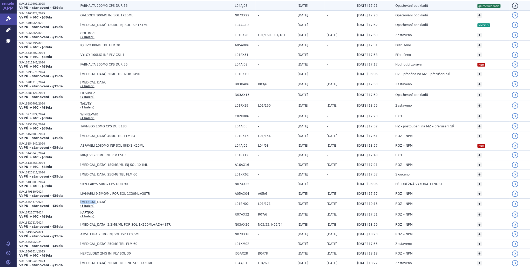
copy span "PEMAZYRE"
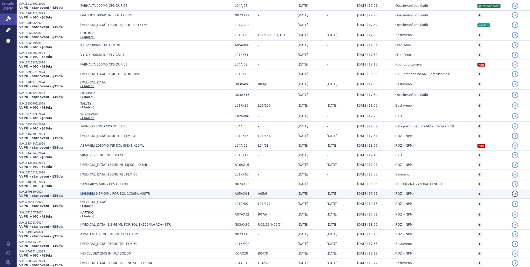
drag, startPoint x: 78, startPoint y: 193, endPoint x: 91, endPoint y: 193, distance: 13.5
click at [91, 193] on td "LIVMARLI 9,5MG/ML POR SOL 1X30ML+3STŘ" at bounding box center [155, 194] width 154 height 10
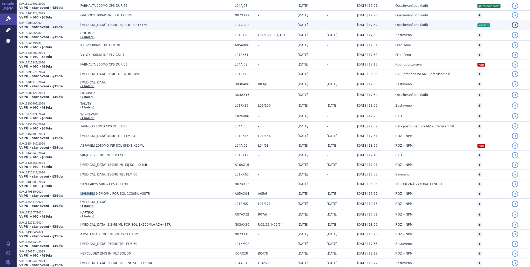
copy span "LIVMARLI"
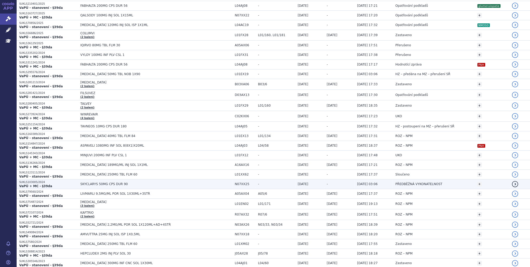
click at [99, 183] on span "SKYCLARYS 50MG CPS DUR 90" at bounding box center [145, 184] width 130 height 4
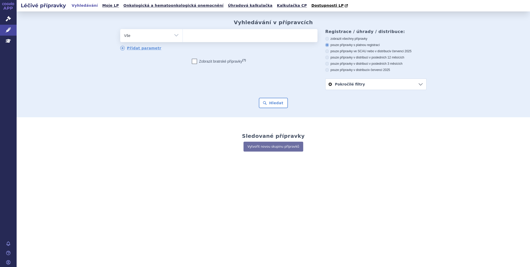
click at [208, 37] on ul at bounding box center [250, 34] width 135 height 11
click at [183, 37] on select at bounding box center [182, 35] width 0 height 13
paste input "AYVAKYT"
type input "AYVAKYT"
select select "AYVAKYT"
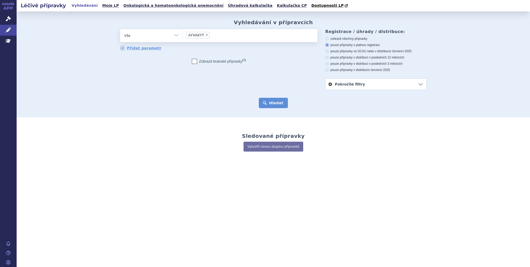
click at [270, 103] on button "Hledat" at bounding box center [273, 103] width 29 height 10
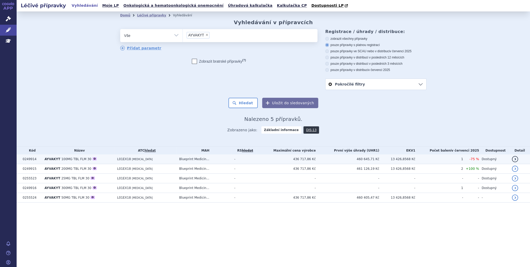
click at [294, 160] on td "436 717,86 Kč" at bounding box center [286, 159] width 60 height 10
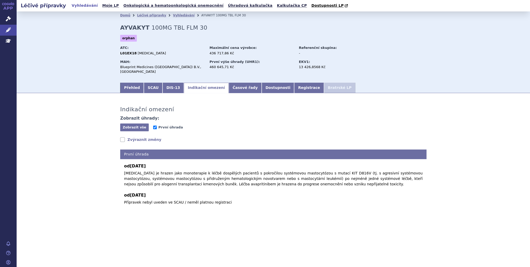
click at [197, 83] on link "Indikační omezení" at bounding box center [206, 88] width 45 height 10
click at [4, 26] on link "Léčivé přípravky" at bounding box center [8, 30] width 17 height 11
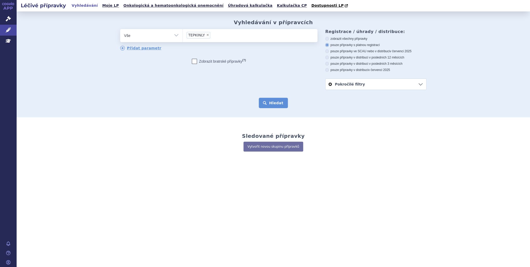
click at [267, 99] on button "Hledat" at bounding box center [273, 103] width 29 height 10
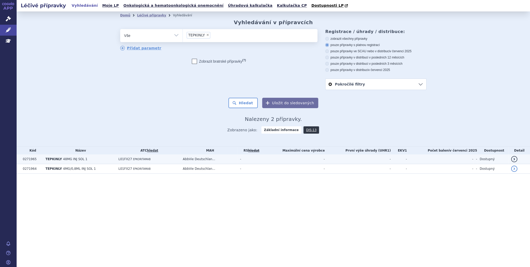
click at [147, 162] on td "L01FX27 EPKORITAMAB" at bounding box center [148, 159] width 64 height 10
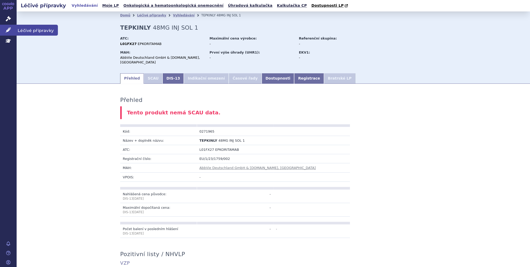
click at [6, 29] on icon at bounding box center [8, 29] width 5 height 5
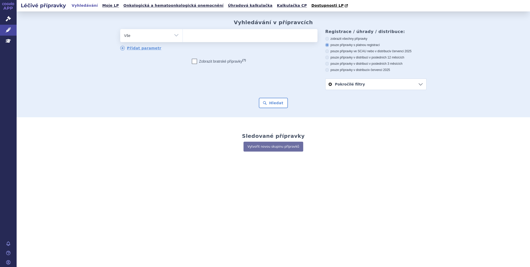
type input "REVESTIVE"
select select "REVESTIVE"
click at [285, 100] on button "Hledat" at bounding box center [273, 103] width 29 height 10
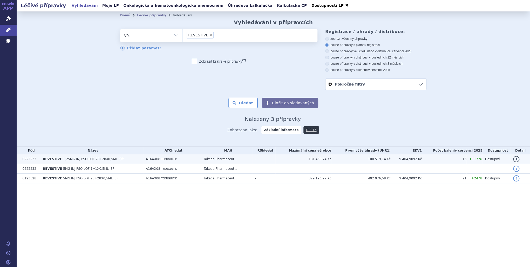
click at [273, 160] on td "-" at bounding box center [264, 159] width 23 height 10
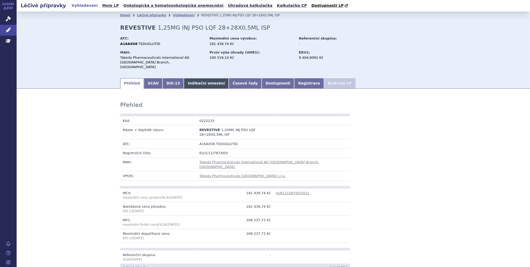
click at [193, 79] on link "Indikační omezení" at bounding box center [206, 83] width 45 height 10
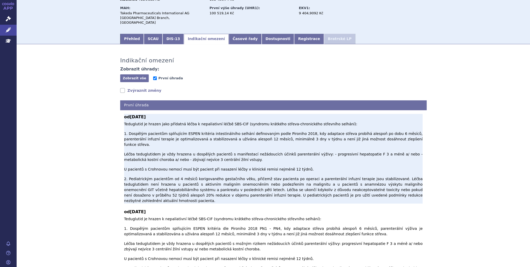
scroll to position [29, 0]
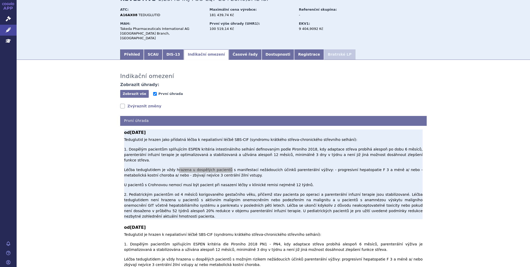
drag, startPoint x: 169, startPoint y: 153, endPoint x: 217, endPoint y: 150, distance: 47.6
click at [217, 150] on p "Teduglutid je hrazen jako přídatná léčba k nepaliativní léčbě SBS-CIF (syndromu…" at bounding box center [273, 178] width 299 height 82
drag, startPoint x: 217, startPoint y: 151, endPoint x: 200, endPoint y: 162, distance: 20.3
click at [200, 161] on p "Teduglutid je hrazen jako přídatná léčba k nepaliativní léčbě SBS-CIF (syndromu…" at bounding box center [273, 178] width 299 height 82
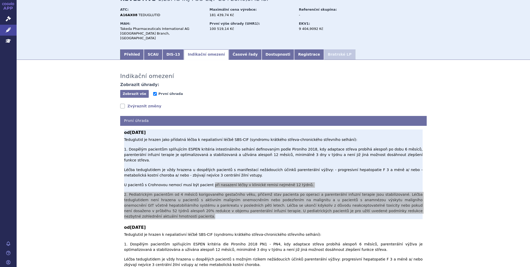
drag, startPoint x: 201, startPoint y: 163, endPoint x: 347, endPoint y: 186, distance: 148.5
click at [347, 186] on p "Teduglutid je hrazen jako přídatná léčba k nepaliativní léčbě SBS-CIF (syndromu…" at bounding box center [273, 178] width 299 height 82
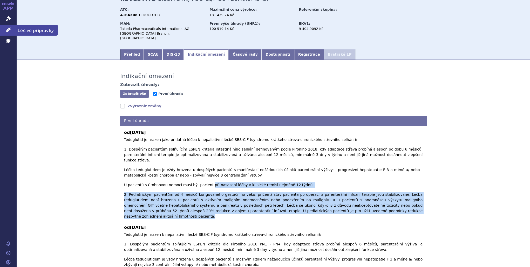
click at [12, 30] on link "Léčivé přípravky" at bounding box center [8, 30] width 17 height 11
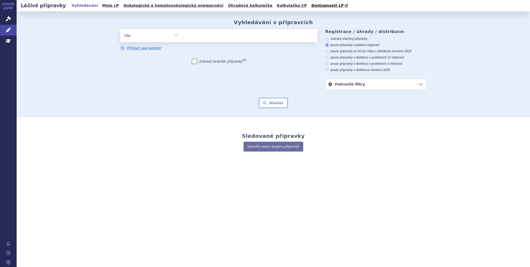
type input "HEPCLUDEX"
select select "HEPCLUDEX"
click at [270, 98] on button "Hledat" at bounding box center [273, 103] width 29 height 10
click at [271, 101] on button "Hledat" at bounding box center [273, 103] width 29 height 10
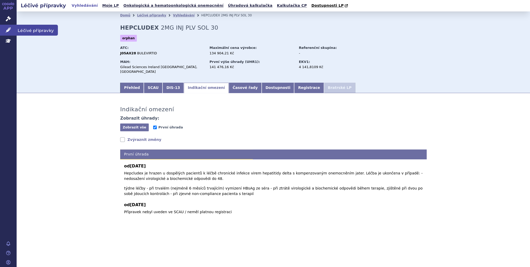
click at [12, 32] on link "Léčivé přípravky" at bounding box center [8, 30] width 17 height 11
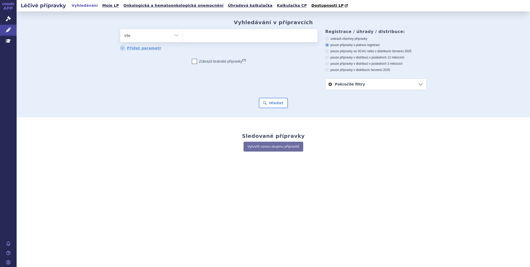
type input "[MEDICAL_DATA]"
select select "[MEDICAL_DATA]"
click at [268, 101] on button "Hledat" at bounding box center [273, 103] width 29 height 10
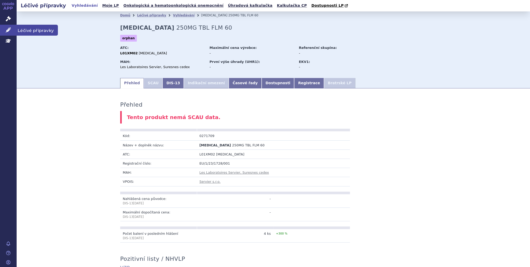
click at [12, 32] on link "Léčivé přípravky" at bounding box center [8, 30] width 17 height 11
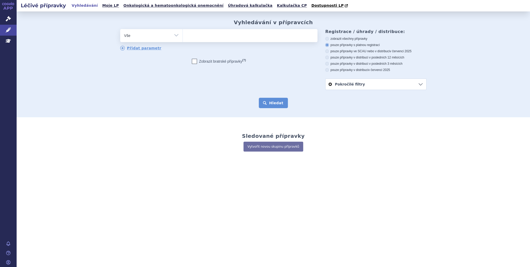
type input "AMVUTTRA"
select select "AMVUTTRA"
click at [276, 104] on button "Hledat" at bounding box center [273, 103] width 29 height 10
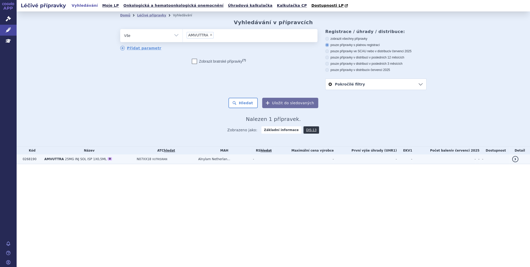
click at [119, 160] on td "AMVUTTRA 25MG INJ SOL ISP 1X0,5ML O" at bounding box center [88, 159] width 92 height 10
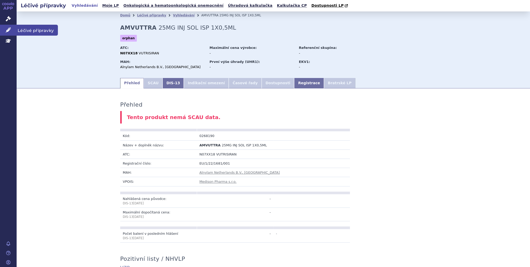
click at [10, 28] on icon at bounding box center [8, 29] width 5 height 5
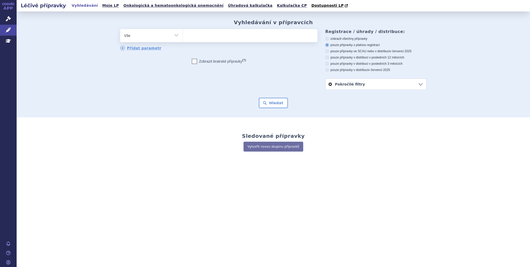
type input "[MEDICAL_DATA]"
select select "PEMAZYRE"
click at [272, 105] on button "Hledat" at bounding box center [273, 103] width 29 height 10
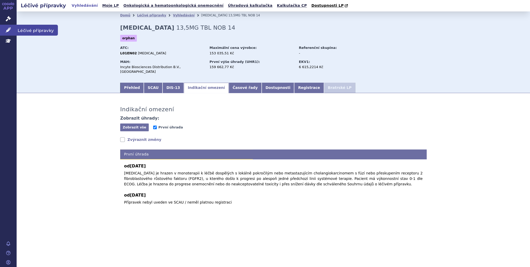
click at [8, 31] on icon at bounding box center [8, 29] width 5 height 5
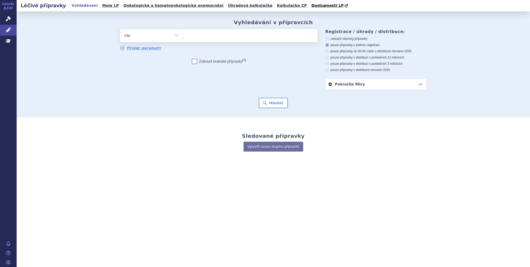
type input "LIVMARLI"
select select "LIVMARLI"
click at [277, 106] on button "Hledat" at bounding box center [273, 103] width 29 height 10
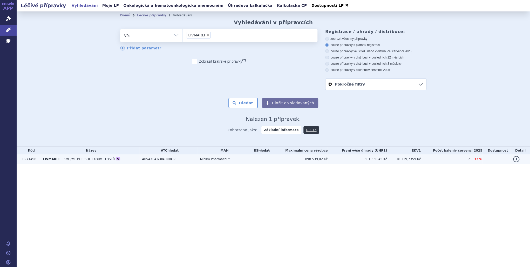
click at [263, 158] on td "-" at bounding box center [260, 159] width 23 height 10
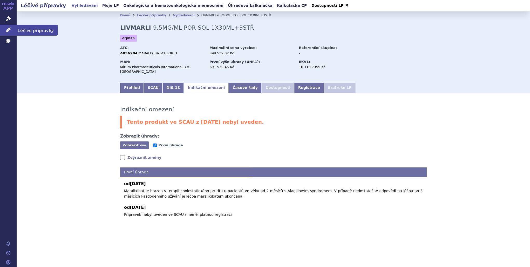
click at [6, 30] on icon at bounding box center [8, 29] width 5 height 5
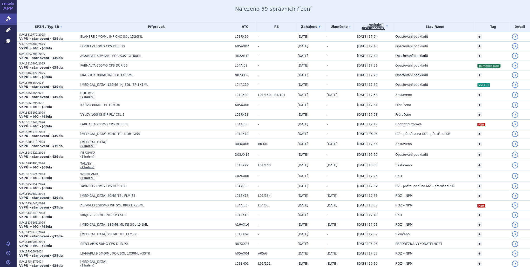
scroll to position [63, 0]
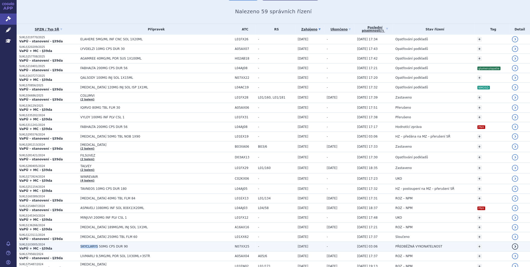
drag, startPoint x: 79, startPoint y: 246, endPoint x: 94, endPoint y: 245, distance: 15.3
click at [94, 245] on span "SKYCLARYS 50MG CPS DUR 90" at bounding box center [145, 246] width 130 height 4
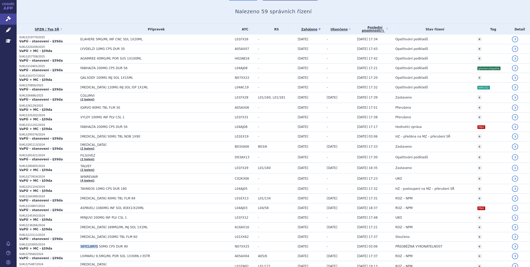
copy span "SKYCLARYS"
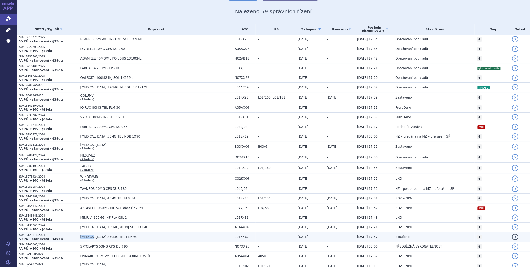
drag, startPoint x: 78, startPoint y: 235, endPoint x: 91, endPoint y: 236, distance: 12.2
click at [91, 236] on span "TIBSOVO 250MG TBL FLM 60" at bounding box center [145, 237] width 130 height 4
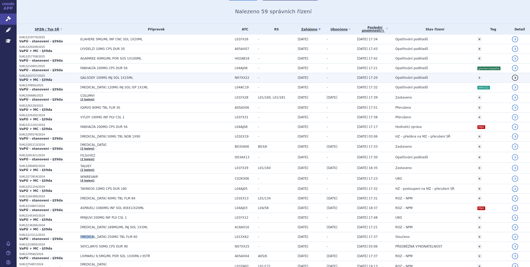
copy span "TIBSOVO"
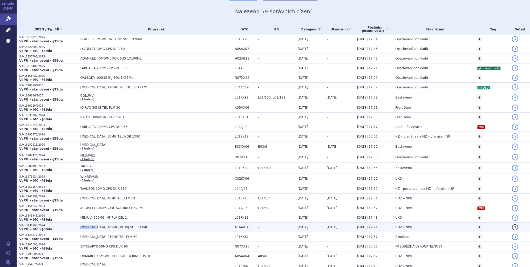
drag, startPoint x: 79, startPoint y: 225, endPoint x: 92, endPoint y: 227, distance: 13.6
click at [92, 227] on span "GIVLAARI 189MG/ML INJ SOL 1X1ML" at bounding box center [145, 227] width 130 height 4
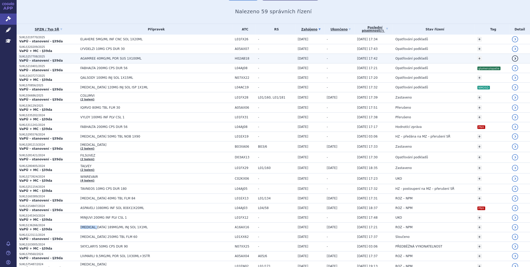
copy span "GIVLAARI"
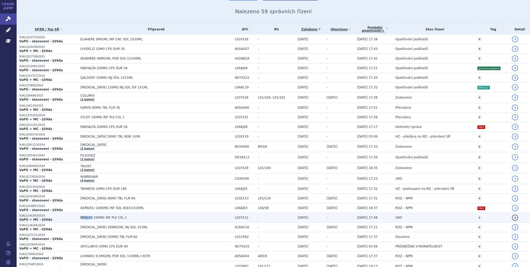
drag, startPoint x: 78, startPoint y: 216, endPoint x: 90, endPoint y: 218, distance: 12.0
click at [90, 218] on span "MINJUVI 200MG INF PLV CSL 1" at bounding box center [145, 217] width 130 height 4
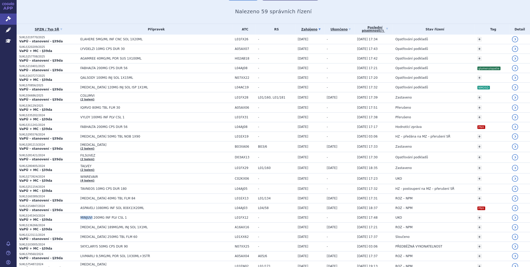
copy span "MINJUVI"
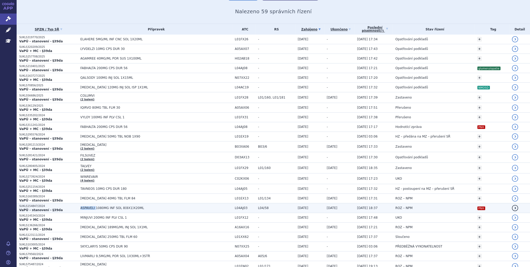
drag, startPoint x: 78, startPoint y: 207, endPoint x: 92, endPoint y: 208, distance: 14.3
click at [92, 208] on span "ASPAVELI 1080MG INF SOL 8(8X1)X20ML" at bounding box center [145, 208] width 130 height 4
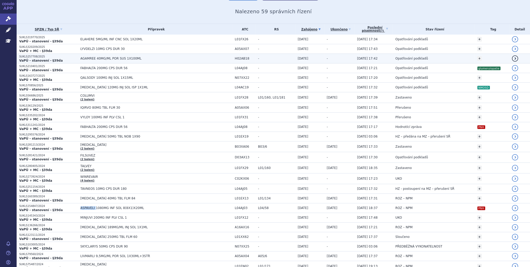
copy span "ASPAVELI"
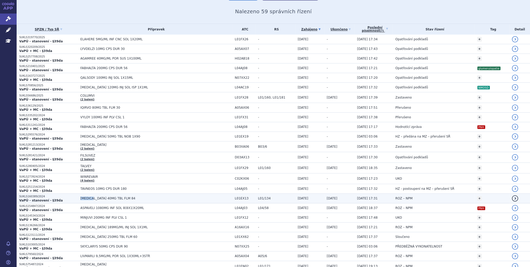
drag, startPoint x: 77, startPoint y: 198, endPoint x: 90, endPoint y: 197, distance: 13.5
click at [90, 197] on td "XOSPATA 40MG TBL FLM 84" at bounding box center [155, 198] width 154 height 10
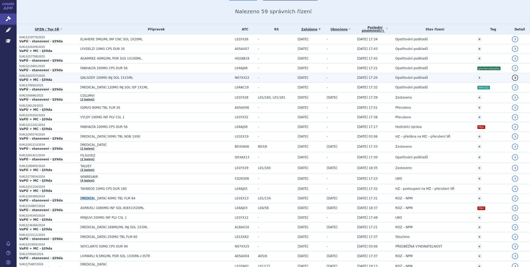
copy span "XOSPATA"
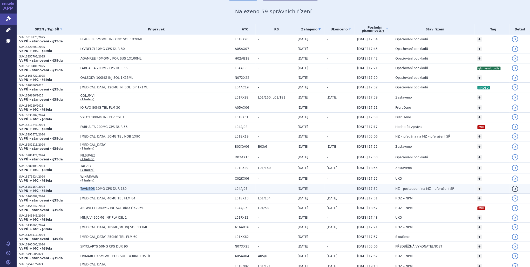
drag, startPoint x: 78, startPoint y: 187, endPoint x: 91, endPoint y: 188, distance: 13.5
click at [91, 188] on td "TAVNEOS 10MG CPS DUR 180" at bounding box center [155, 189] width 154 height 10
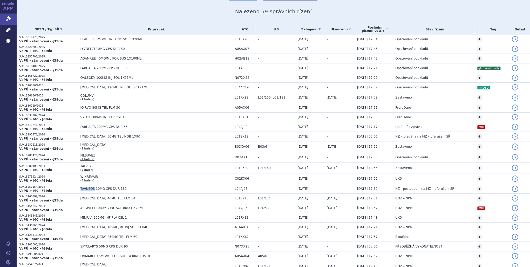
copy span "TAVNEOS"
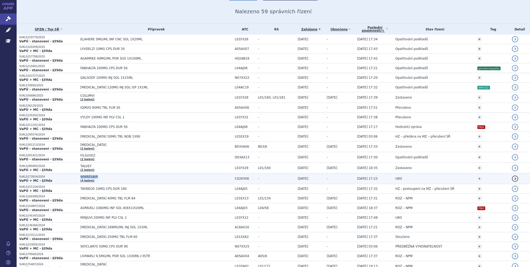
drag, startPoint x: 77, startPoint y: 175, endPoint x: 94, endPoint y: 177, distance: 17.2
click at [94, 177] on td "WINREVAIR (4 balení)" at bounding box center [155, 178] width 154 height 11
copy span "WINREVAIR"
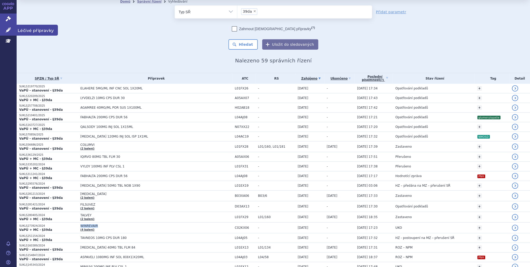
scroll to position [21, 0]
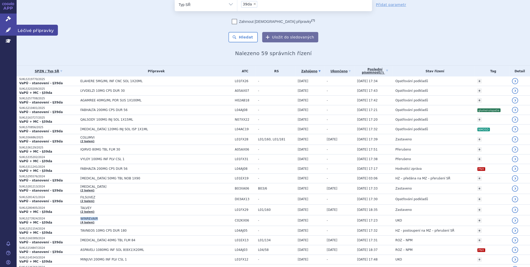
click at [8, 32] on icon at bounding box center [8, 29] width 5 height 5
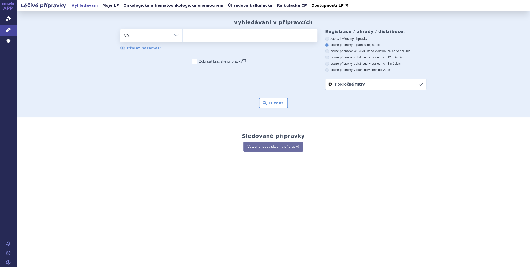
type input "SKYCLARYS"
select select "SKYCLARYS"
click at [281, 100] on button "Hledat" at bounding box center [273, 103] width 29 height 10
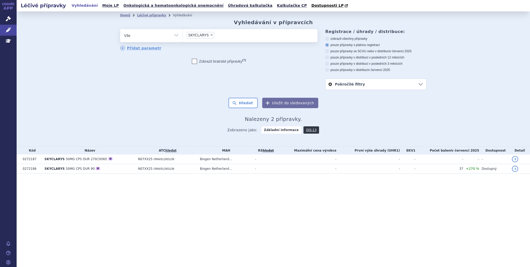
click at [210, 36] on span "×" at bounding box center [211, 34] width 3 height 3
click at [183, 36] on select "SKYCLARYS" at bounding box center [182, 35] width 0 height 13
click at [211, 37] on ul at bounding box center [250, 34] width 135 height 11
click at [183, 37] on select "SKYCLARYS" at bounding box center [182, 35] width 0 height 13
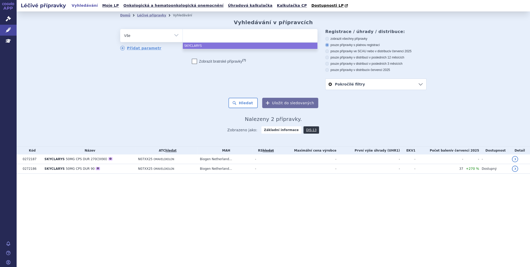
click at [211, 37] on ul at bounding box center [250, 34] width 135 height 11
click at [183, 37] on select "SKYCLARYS" at bounding box center [182, 35] width 0 height 13
select select "SKYCLARYS"
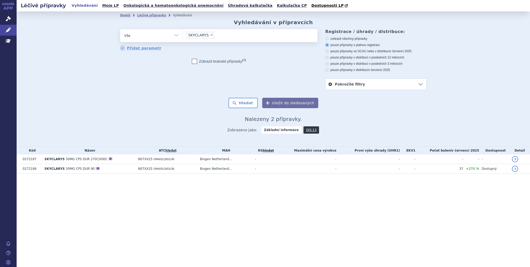
type input "TIBSOVO"
click at [249, 35] on span "×" at bounding box center [250, 34] width 3 height 3
click at [183, 35] on select "SKYCLARYS TIBSOVO" at bounding box center [182, 35] width 0 height 13
click at [252, 108] on button "Hledat" at bounding box center [242, 103] width 29 height 10
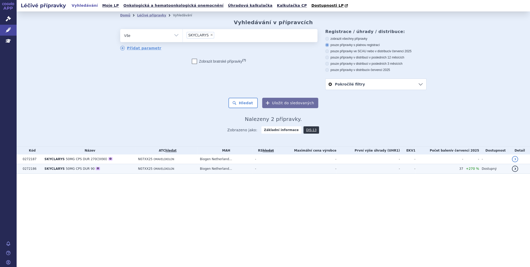
click at [219, 170] on td "Biogen Netherland..." at bounding box center [224, 169] width 55 height 10
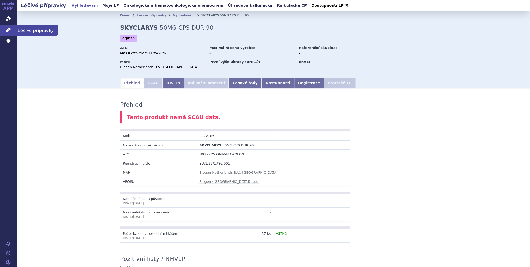
click at [9, 30] on icon at bounding box center [8, 29] width 5 height 5
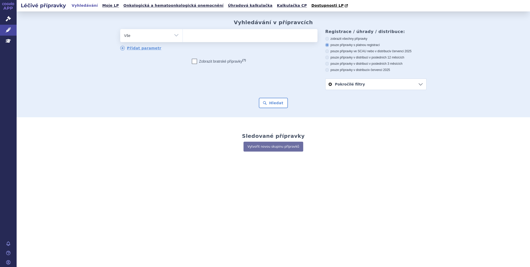
type input "GIVLAARI"
select select "GIVLAARI"
click at [267, 102] on button "Hledat" at bounding box center [273, 103] width 29 height 10
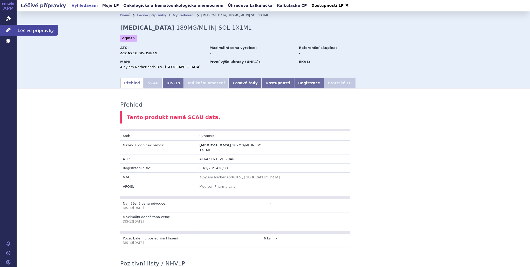
click at [7, 31] on icon at bounding box center [8, 29] width 5 height 5
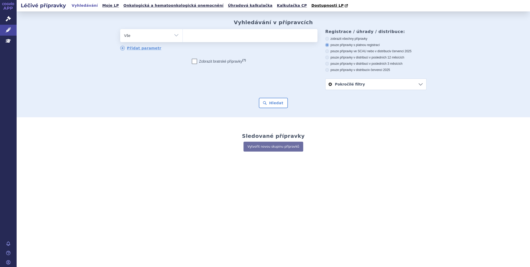
type input "MINJUVI"
select select "MINJUVI"
click at [270, 104] on button "Hledat" at bounding box center [273, 103] width 29 height 10
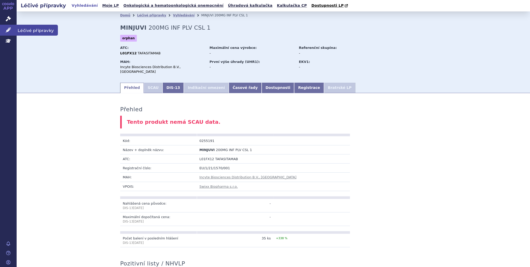
click at [9, 32] on icon at bounding box center [8, 29] width 5 height 5
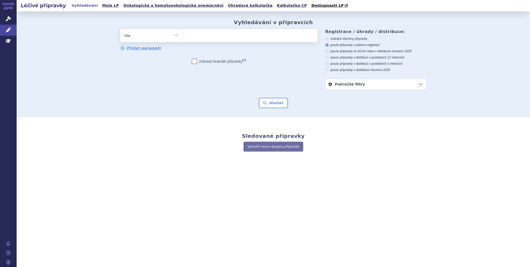
type input "ASPAVELI"
select select "ASPAVELI"
click at [272, 102] on button "Hledat" at bounding box center [273, 103] width 29 height 10
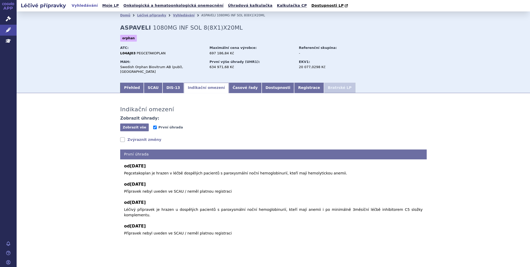
click at [185, 84] on link "Indikační omezení" at bounding box center [206, 88] width 45 height 10
click at [14, 30] on link "Léčivé přípravky" at bounding box center [8, 30] width 17 height 11
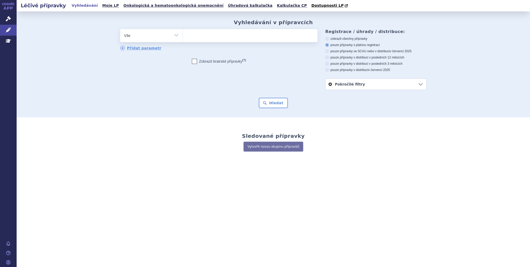
type input "[MEDICAL_DATA]"
select select "[MEDICAL_DATA]"
click at [270, 102] on button "Hledat" at bounding box center [273, 103] width 29 height 10
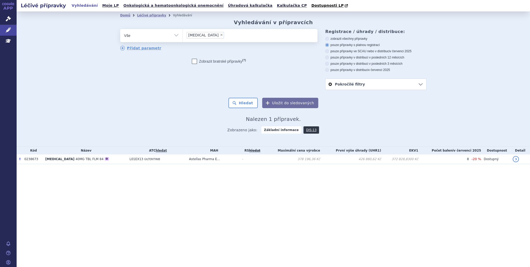
click at [192, 159] on td "Astellas Pharma E..." at bounding box center [212, 159] width 53 height 10
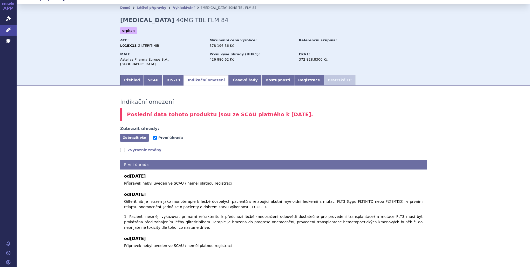
scroll to position [12, 0]
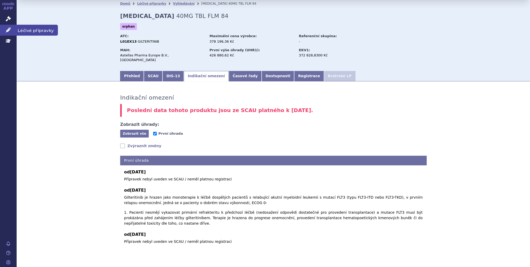
click at [8, 33] on link "Léčivé přípravky" at bounding box center [8, 30] width 17 height 11
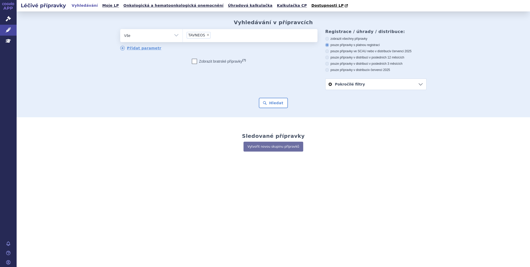
click at [277, 109] on div "Vyhledávání v přípravcích odstranit Vše Přípravek/SUKL kód MAH VPOIS ×" at bounding box center [273, 64] width 513 height 106
click at [277, 104] on button "Hledat" at bounding box center [273, 103] width 29 height 10
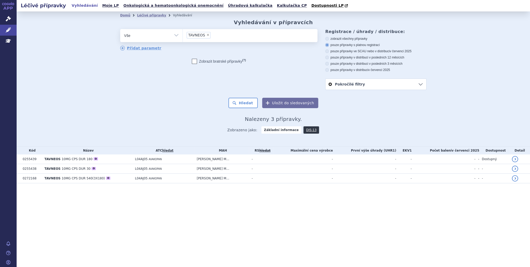
click at [206, 36] on span "×" at bounding box center [207, 34] width 3 height 3
click at [183, 36] on select "TAVNEOS" at bounding box center [182, 35] width 0 height 13
select select
click at [205, 36] on ul at bounding box center [250, 34] width 135 height 11
click at [183, 36] on select "TAVNEOS" at bounding box center [182, 35] width 0 height 13
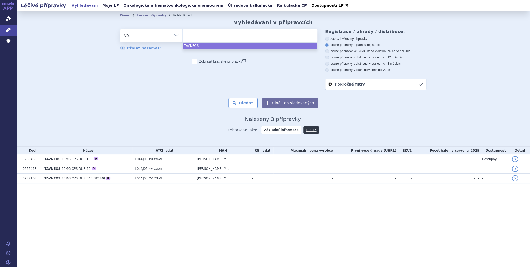
paste input "WINREVAIR"
type input "WINREVAIR"
select select "WINREVAIR"
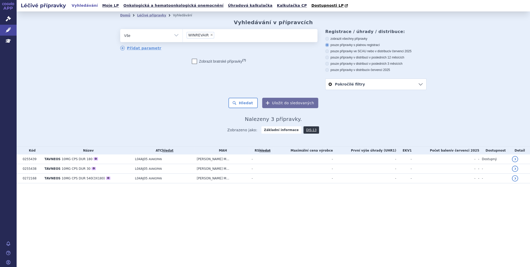
click at [236, 94] on form "odstranit Vše Přípravek/SUKL kód MAH VPOIS ATC/Aktivní látka TAVNEOS" at bounding box center [273, 68] width 306 height 79
click at [239, 103] on button "Hledat" at bounding box center [242, 103] width 29 height 10
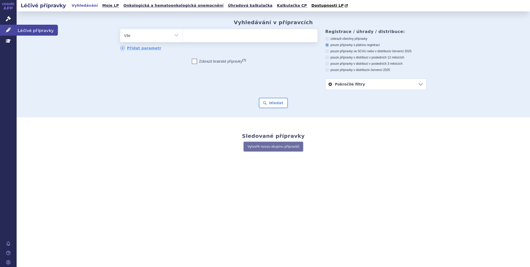
click at [12, 28] on link "Léčivé přípravky" at bounding box center [8, 30] width 17 height 11
click at [197, 34] on ul at bounding box center [250, 34] width 135 height 11
click at [183, 34] on select at bounding box center [182, 35] width 0 height 13
type input "ko"
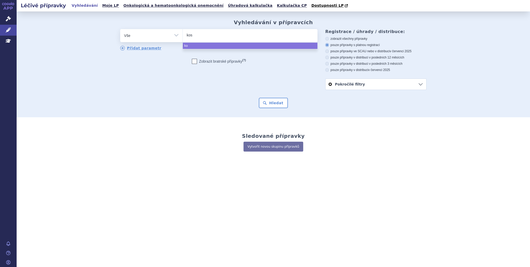
type input "kose"
type input "koselu"
type input "[MEDICAL_DATA]"
select select "koselugo"
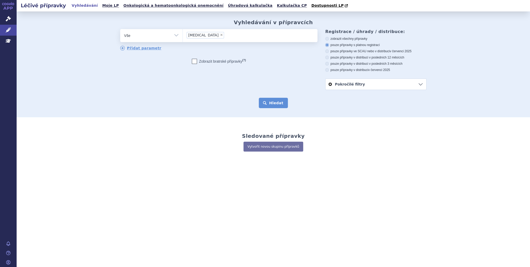
click at [267, 103] on button "Hledat" at bounding box center [273, 103] width 29 height 10
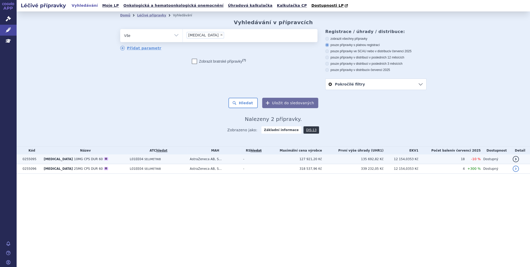
click at [283, 158] on td "127 921,20 Kč" at bounding box center [293, 159] width 58 height 10
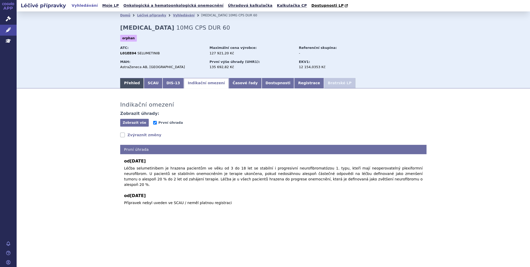
click at [129, 85] on link "Přehled" at bounding box center [132, 83] width 24 height 10
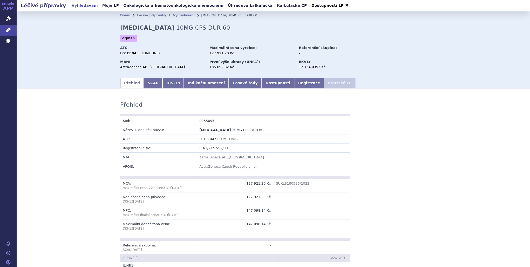
scroll to position [400, 0]
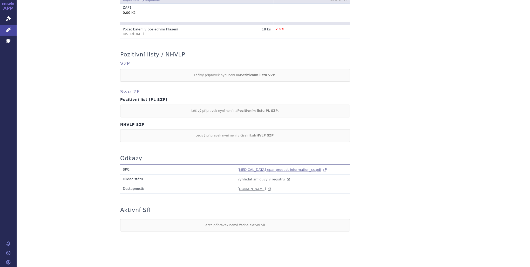
click at [260, 169] on span "[MEDICAL_DATA]-epar-product-information_cs.pdf" at bounding box center [280, 169] width 84 height 4
